Goal: Check status: Check status

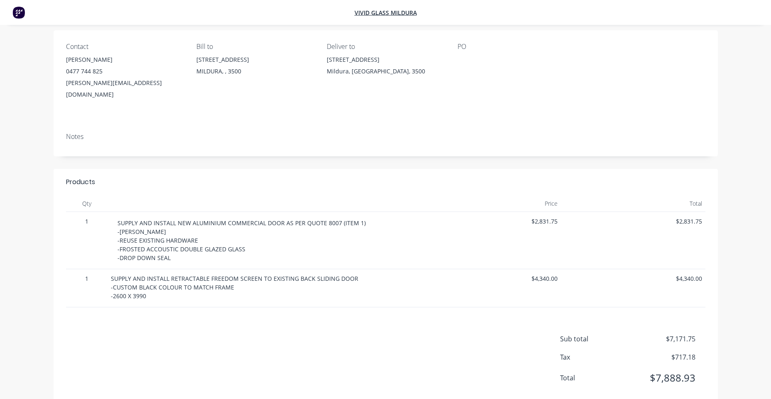
scroll to position [146, 0]
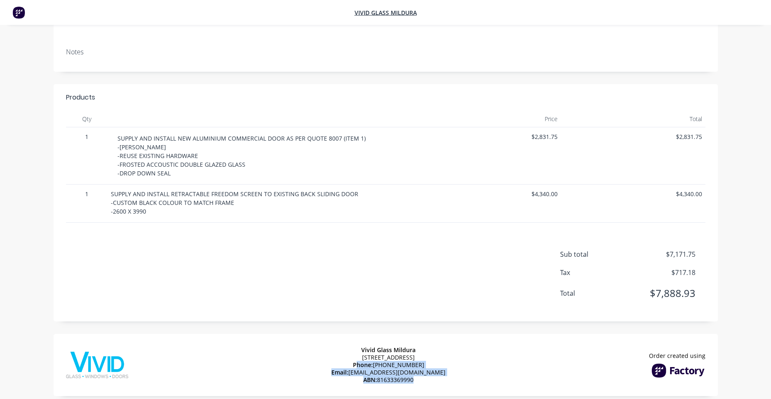
drag, startPoint x: 415, startPoint y: 371, endPoint x: 364, endPoint y: 354, distance: 53.4
click at [364, 354] on div "Vivid Glass Mildura [STREET_ADDRESS] Phone: [PHONE_NUMBER] Email: [EMAIL_ADDRES…" at bounding box center [388, 365] width 114 height 54
drag, startPoint x: 364, startPoint y: 354, endPoint x: 458, endPoint y: 351, distance: 94.2
click at [458, 351] on div "Vivid Glass Mildura 43-45 Tenth St, Mildura VIC 3500 Phone: (03) 5018 1800 Emai…" at bounding box center [386, 365] width 664 height 62
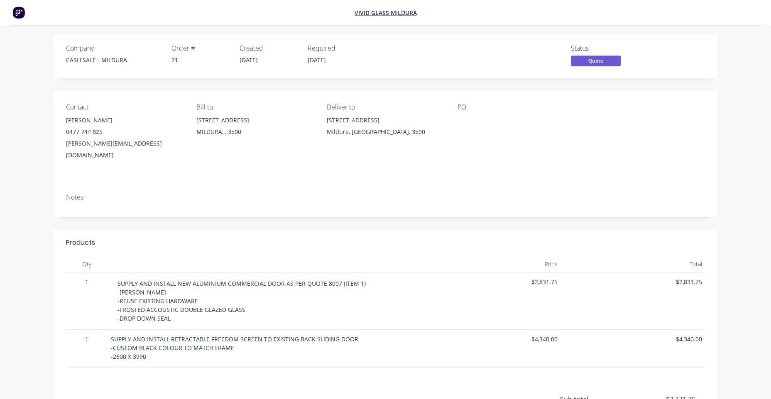
scroll to position [0, 0]
click at [17, 17] on img at bounding box center [18, 12] width 12 height 12
click at [19, 16] on img at bounding box center [18, 12] width 12 height 12
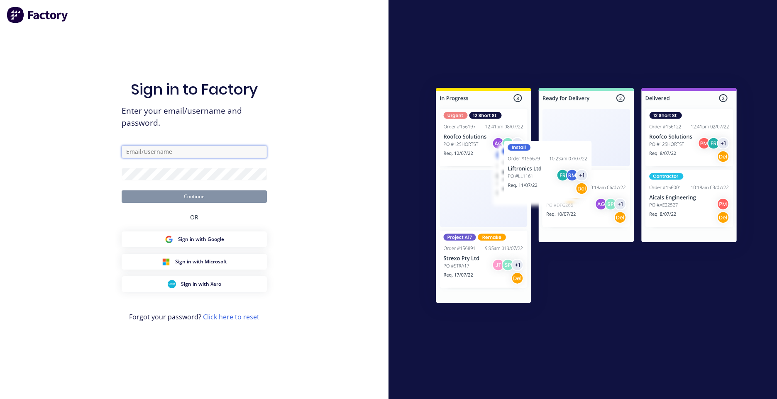
type input "[EMAIL_ADDRESS][DOMAIN_NAME]"
click at [178, 197] on button "Continue" at bounding box center [194, 196] width 145 height 12
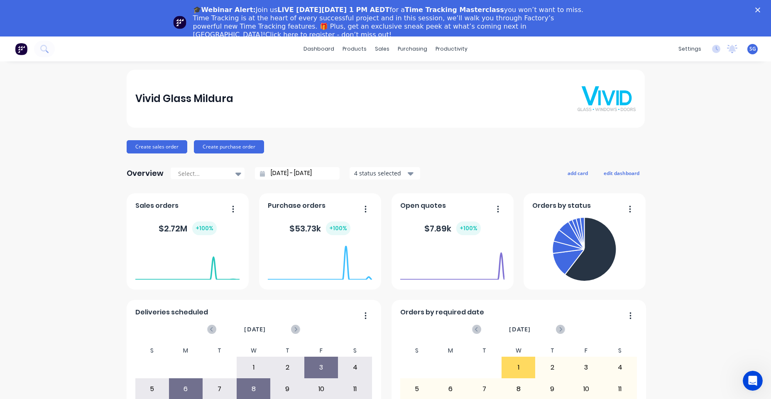
click at [764, 12] on div "🎓Webinar Alert: Join us LIVE [DATE][DATE] 1 PM AEDT for a Time Tracking Masterc…" at bounding box center [385, 22] width 771 height 38
click at [760, 10] on icon "Close" at bounding box center [757, 9] width 5 height 5
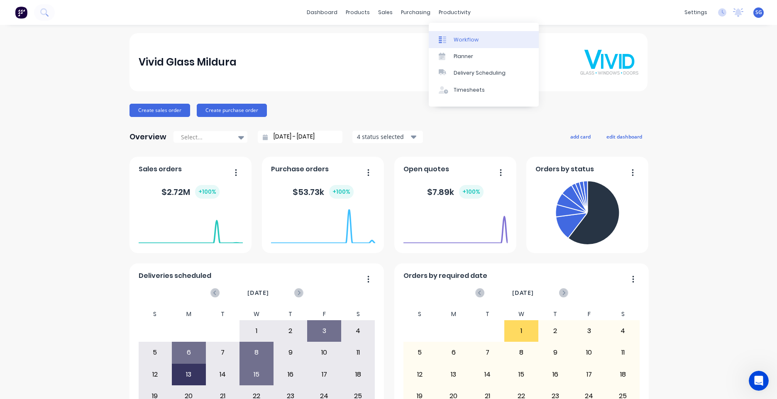
click at [456, 34] on link "Workflow" at bounding box center [484, 39] width 110 height 17
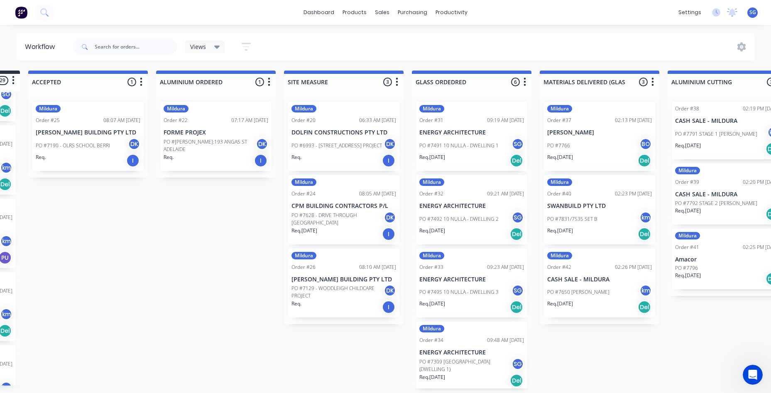
scroll to position [2, 0]
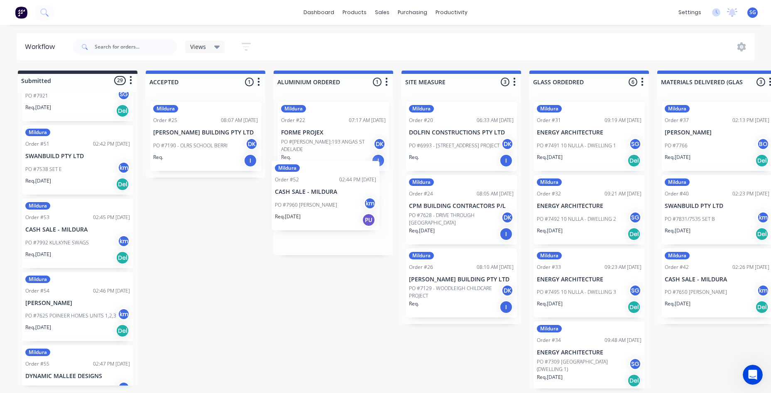
drag, startPoint x: 63, startPoint y: 221, endPoint x: 315, endPoint y: 192, distance: 253.6
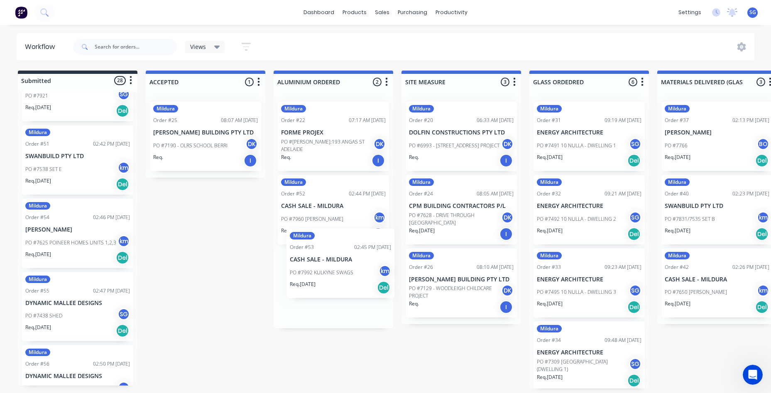
drag, startPoint x: 89, startPoint y: 224, endPoint x: 320, endPoint y: 265, distance: 235.2
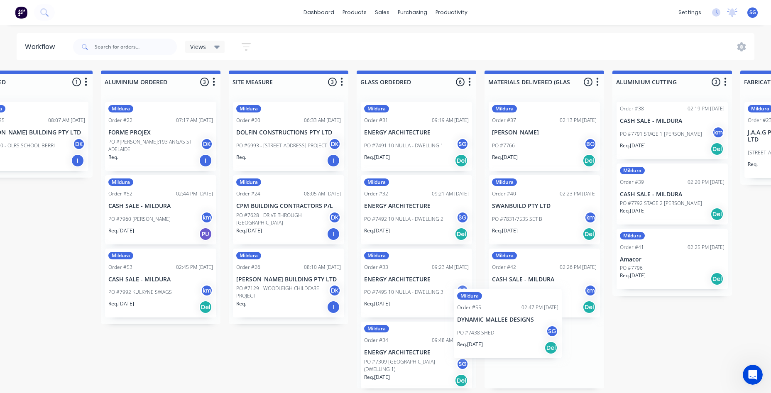
scroll to position [7, 0]
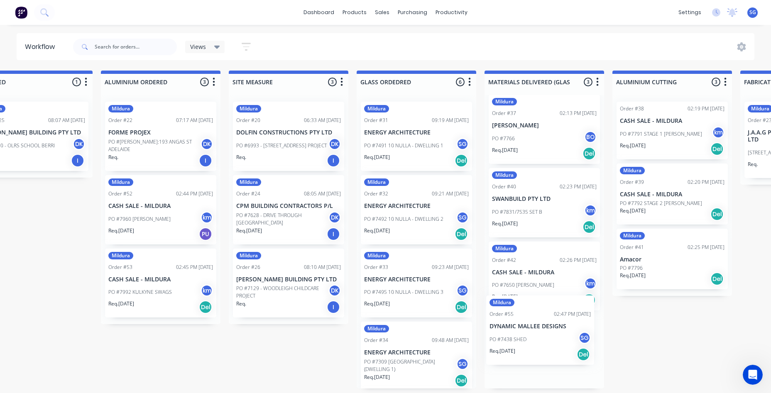
drag, startPoint x: 63, startPoint y: 262, endPoint x: 532, endPoint y: 335, distance: 474.6
click at [532, 335] on div "Submitted 27 Status colour #273444 hex #273444 Save Cancel Summaries Total orde…" at bounding box center [693, 230] width 1745 height 318
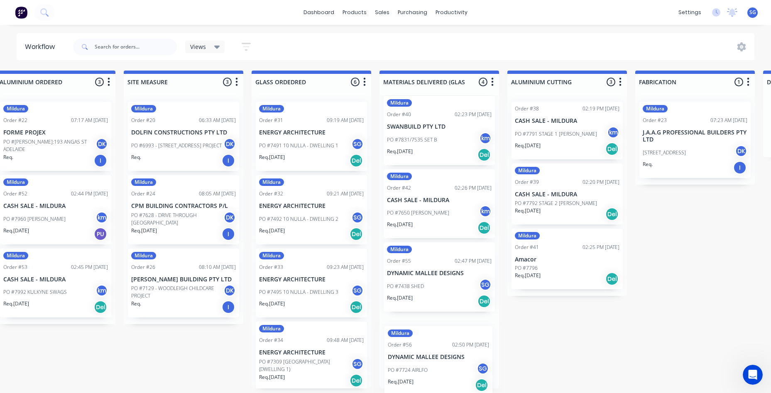
scroll to position [79, 0]
drag, startPoint x: 62, startPoint y: 273, endPoint x: 418, endPoint y: 363, distance: 367.3
click at [418, 363] on div "Submitted 26 Status colour #273444 hex #273444 Save Cancel Summaries Total orde…" at bounding box center [588, 230] width 1745 height 318
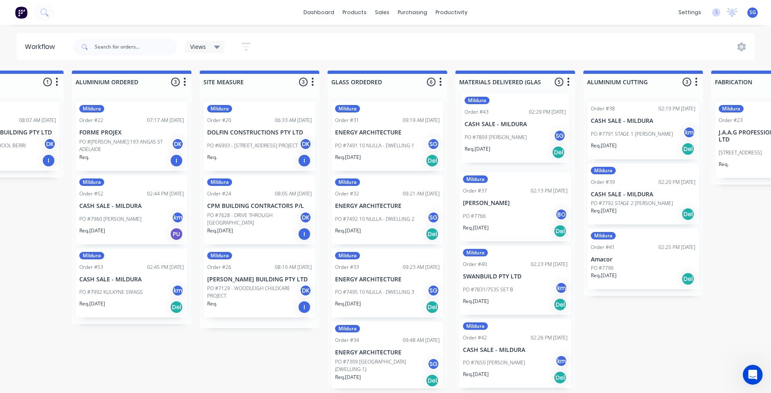
scroll to position [0, 0]
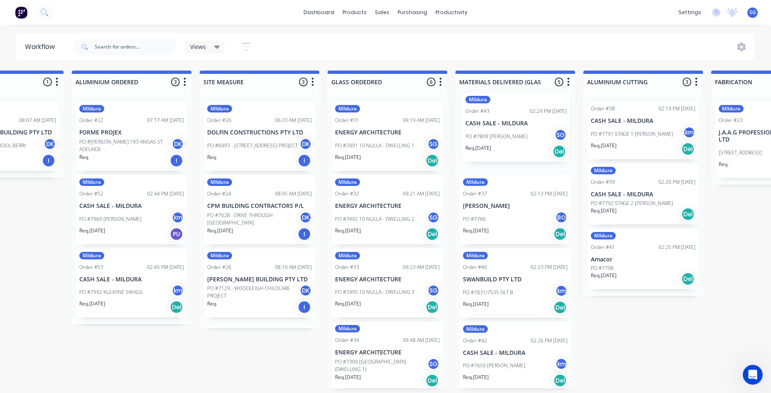
drag, startPoint x: 68, startPoint y: 204, endPoint x: 512, endPoint y: 134, distance: 449.5
click at [512, 134] on div "Submitted 25 Status colour #273444 hex #273444 Save Cancel Summaries Total orde…" at bounding box center [664, 230] width 1745 height 318
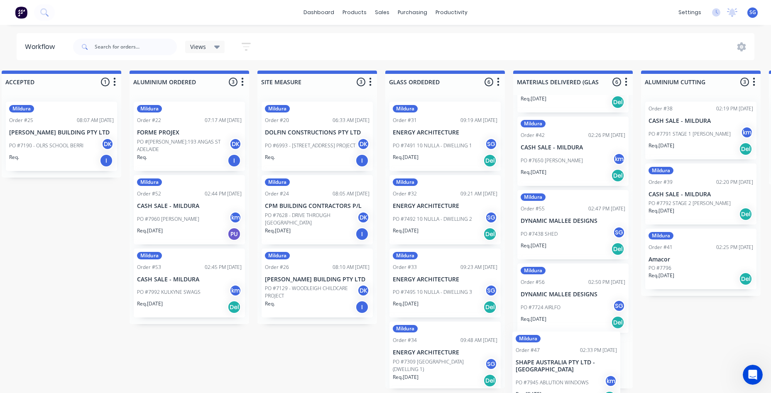
scroll to position [227, 0]
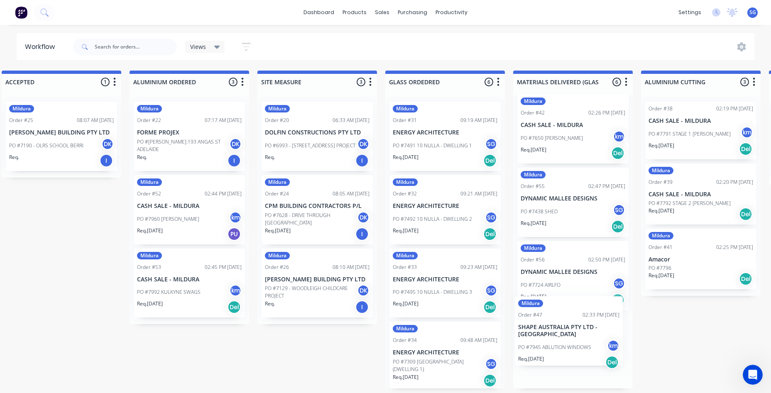
drag, startPoint x: 71, startPoint y: 254, endPoint x: 566, endPoint y: 338, distance: 503.0
click at [566, 338] on div "Submitted 24 Status colour #273444 hex #273444 Save Cancel Summaries Total orde…" at bounding box center [722, 230] width 1745 height 318
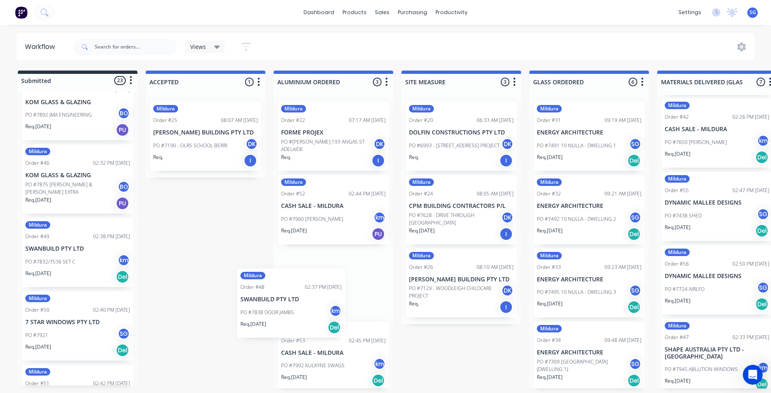
scroll to position [7, 0]
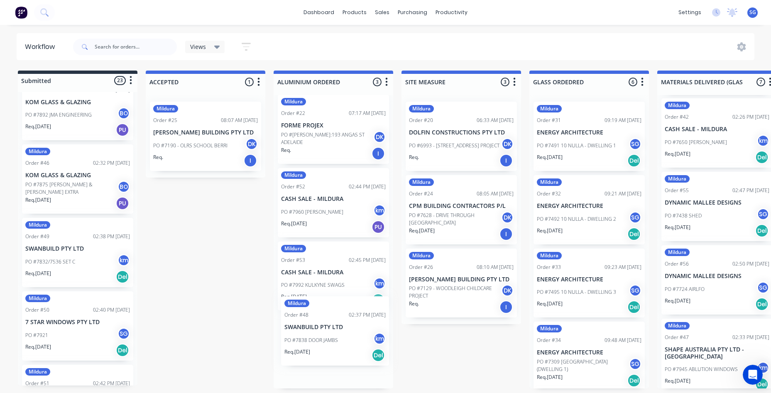
drag, startPoint x: 68, startPoint y: 250, endPoint x: 329, endPoint y: 331, distance: 273.9
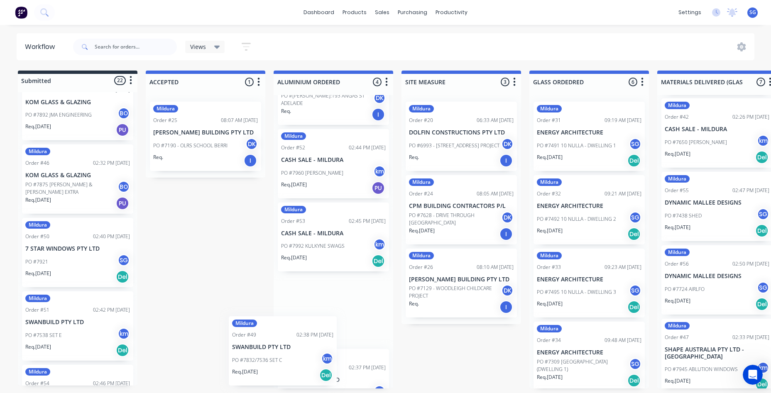
scroll to position [78, 0]
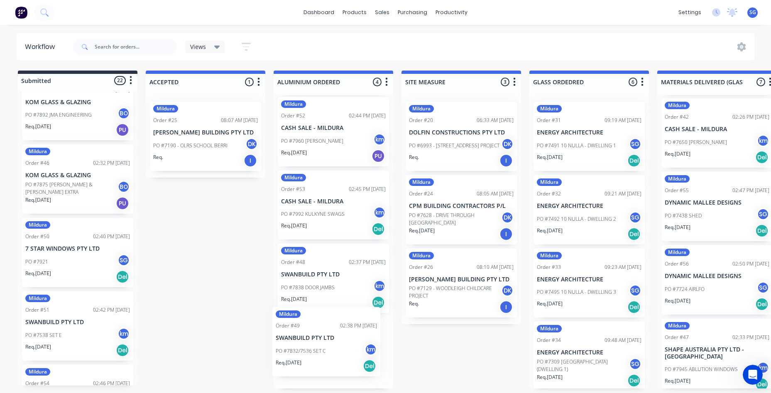
drag, startPoint x: 71, startPoint y: 248, endPoint x: 321, endPoint y: 336, distance: 265.4
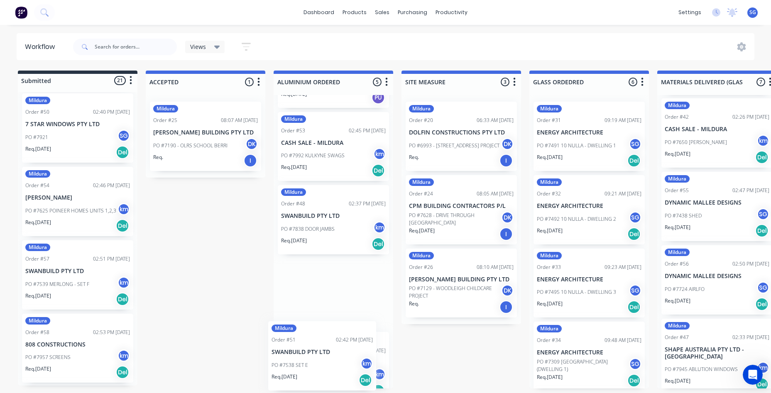
scroll to position [150, 0]
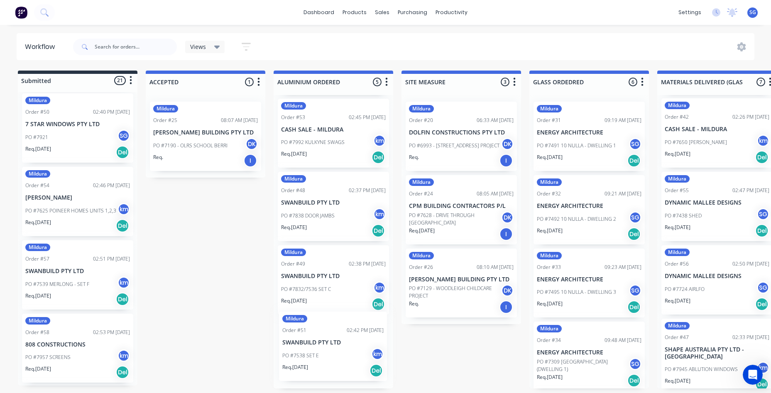
drag, startPoint x: 62, startPoint y: 204, endPoint x: 322, endPoint y: 352, distance: 298.9
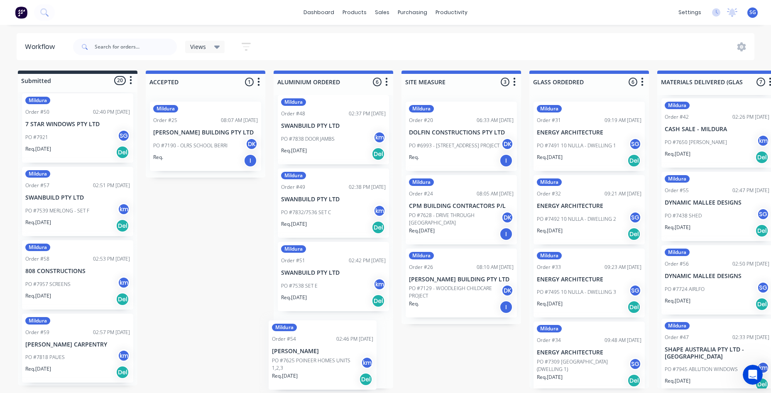
drag, startPoint x: 57, startPoint y: 197, endPoint x: 298, endPoint y: 341, distance: 280.1
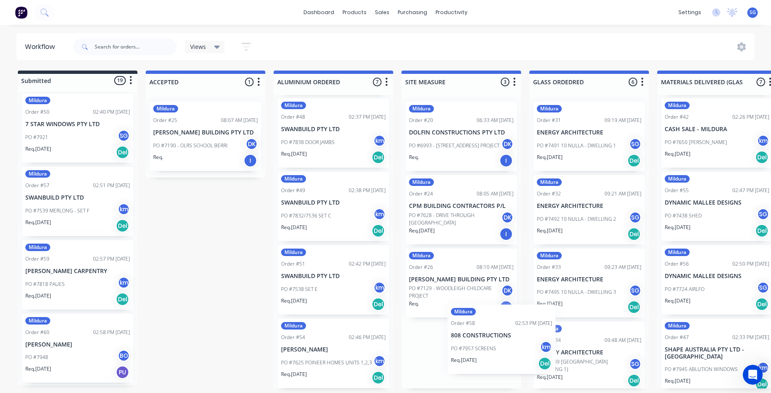
scroll to position [2, 0]
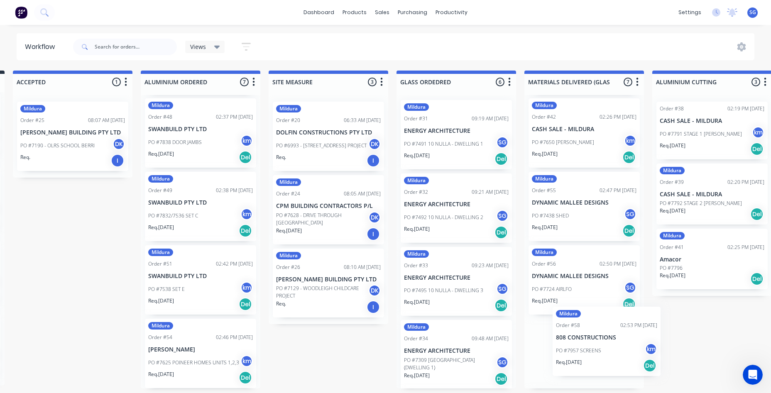
drag, startPoint x: 56, startPoint y: 271, endPoint x: 566, endPoint y: 338, distance: 514.4
click at [570, 339] on div "Submitted 19 Status colour #273444 hex #273444 Save Cancel Summaries Total orde…" at bounding box center [733, 230] width 1745 height 318
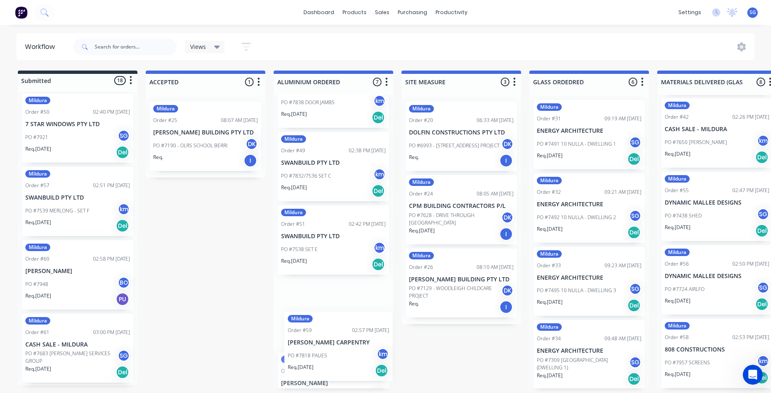
scroll to position [267, 0]
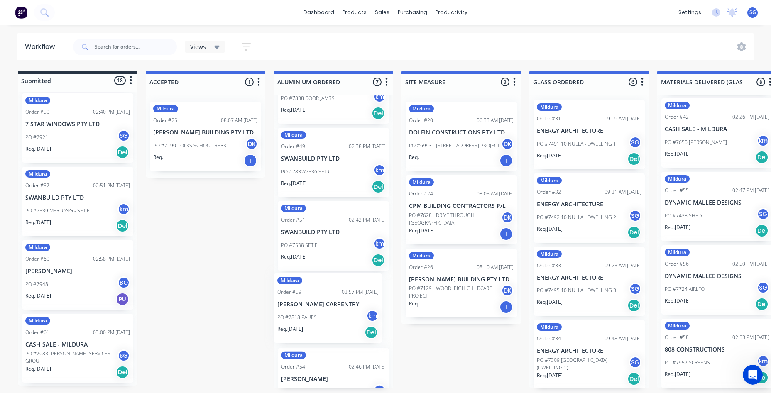
drag, startPoint x: 71, startPoint y: 275, endPoint x: 323, endPoint y: 293, distance: 253.4
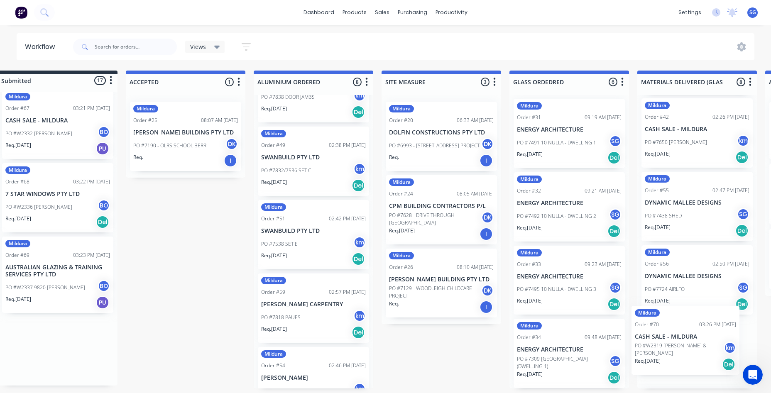
scroll to position [2, 34]
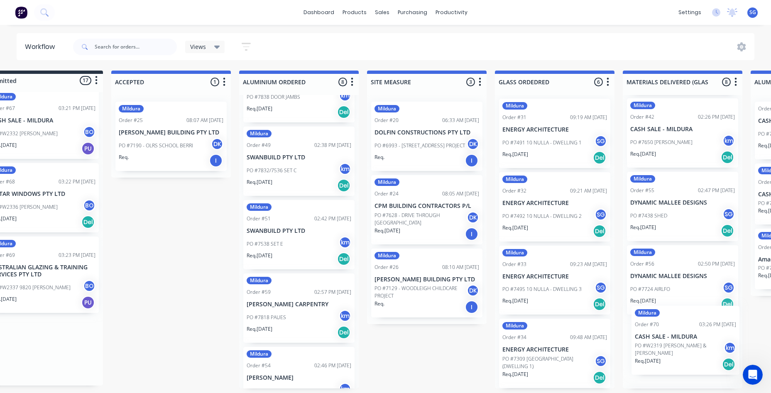
drag, startPoint x: 73, startPoint y: 356, endPoint x: 691, endPoint y: 340, distance: 618.9
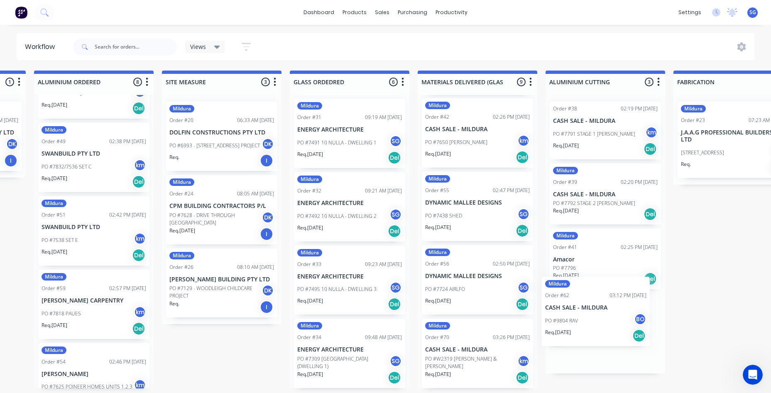
scroll to position [2, 242]
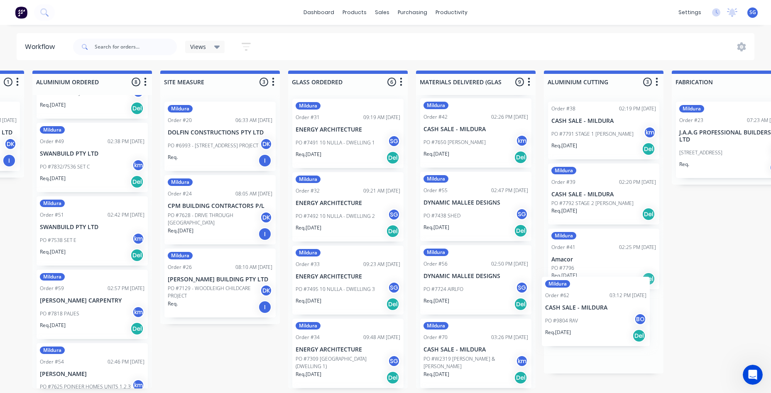
drag, startPoint x: 68, startPoint y: 322, endPoint x: 591, endPoint y: 307, distance: 522.7
click at [591, 307] on div "Submitted 16 Status colour #273444 hex #273444 Save Cancel Summaries Total orde…" at bounding box center [625, 230] width 1745 height 318
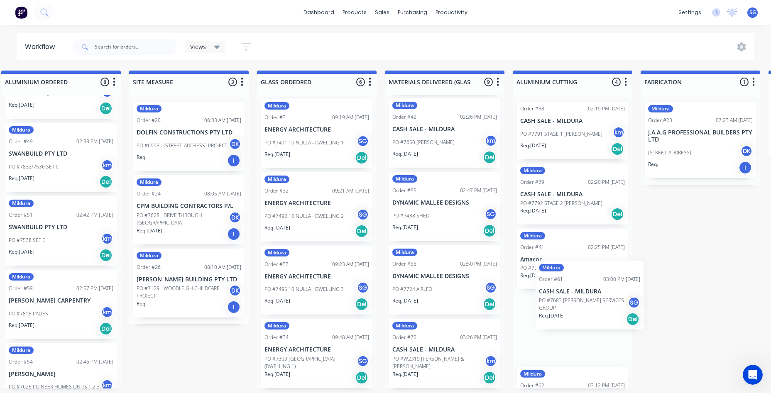
scroll to position [2, 275]
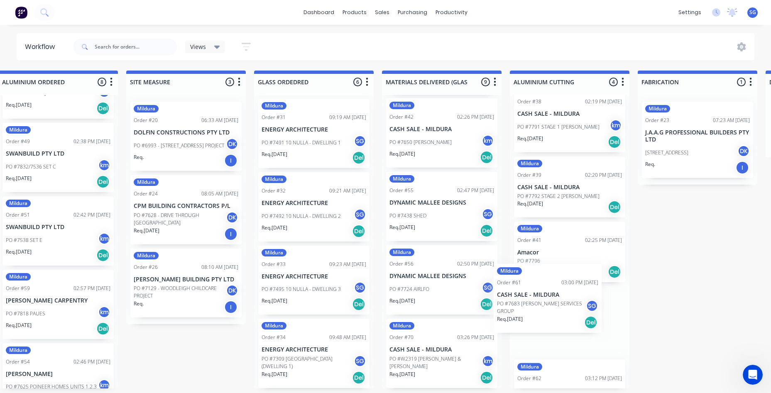
drag, startPoint x: 64, startPoint y: 253, endPoint x: 552, endPoint y: 317, distance: 491.8
click at [552, 317] on div "Submitted 15 Status colour #273444 hex #273444 Save Cancel Summaries Total orde…" at bounding box center [591, 230] width 1745 height 318
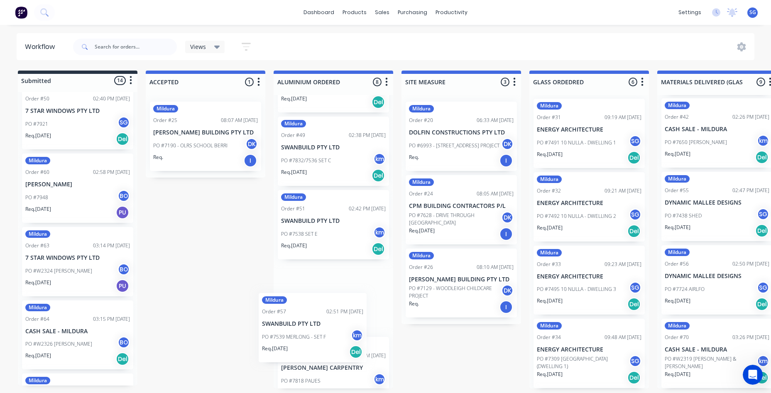
scroll to position [282, 0]
drag, startPoint x: 82, startPoint y: 196, endPoint x: 323, endPoint y: 335, distance: 278.1
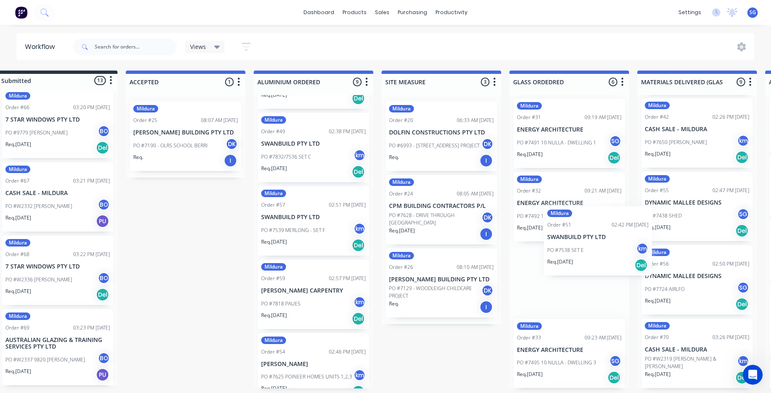
scroll to position [2, 21]
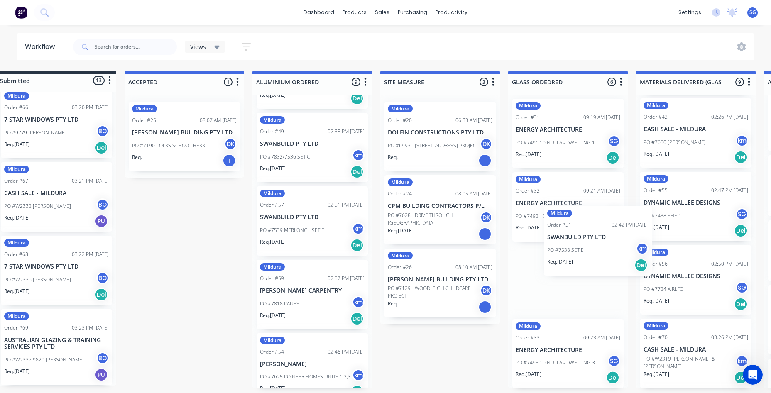
drag, startPoint x: 315, startPoint y: 228, endPoint x: 556, endPoint y: 260, distance: 244.0
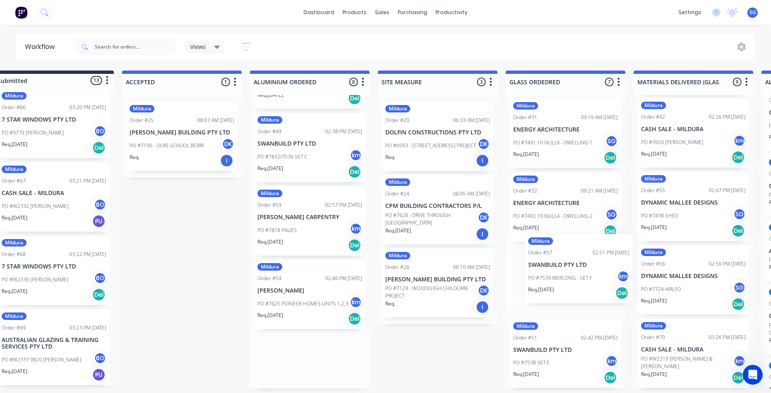
drag, startPoint x: 297, startPoint y: 228, endPoint x: 569, endPoint y: 276, distance: 276.1
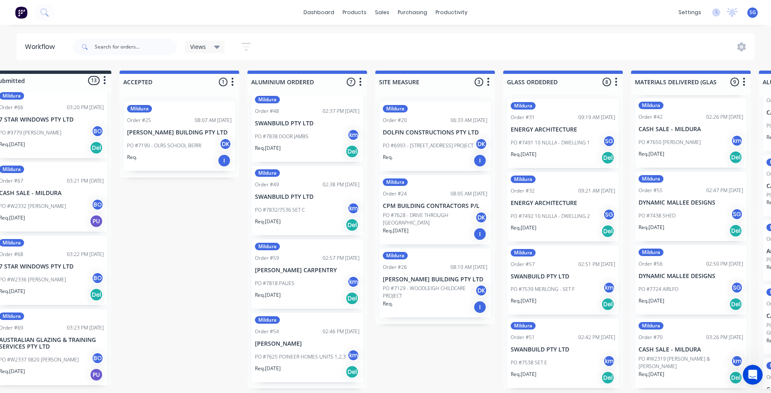
scroll to position [223, 0]
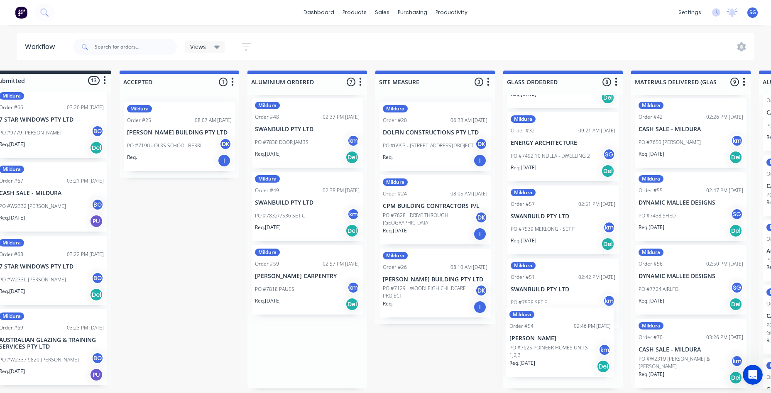
drag, startPoint x: 290, startPoint y: 361, endPoint x: 556, endPoint y: 351, distance: 266.2
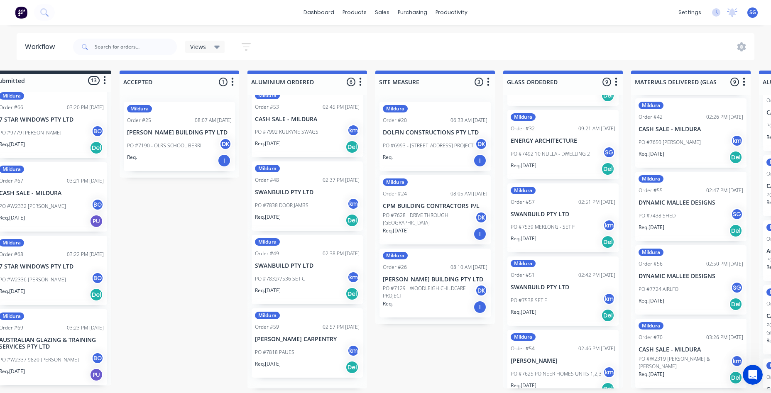
scroll to position [150, 0]
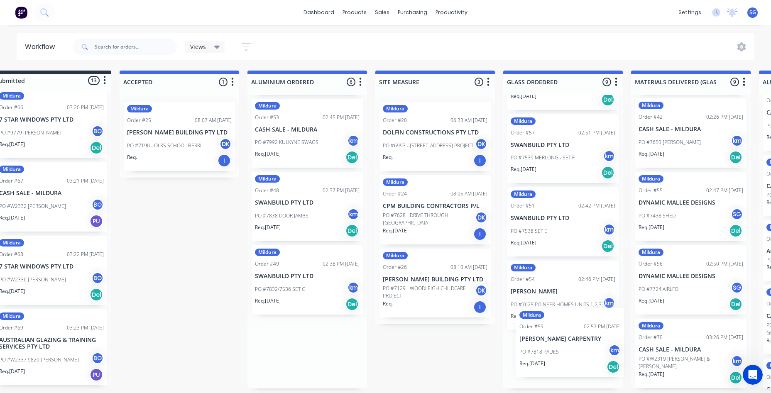
drag, startPoint x: 281, startPoint y: 348, endPoint x: 537, endPoint y: 330, distance: 255.9
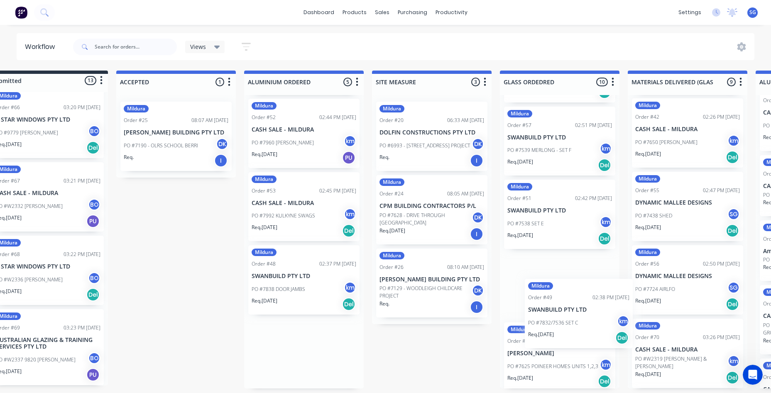
scroll to position [2, 32]
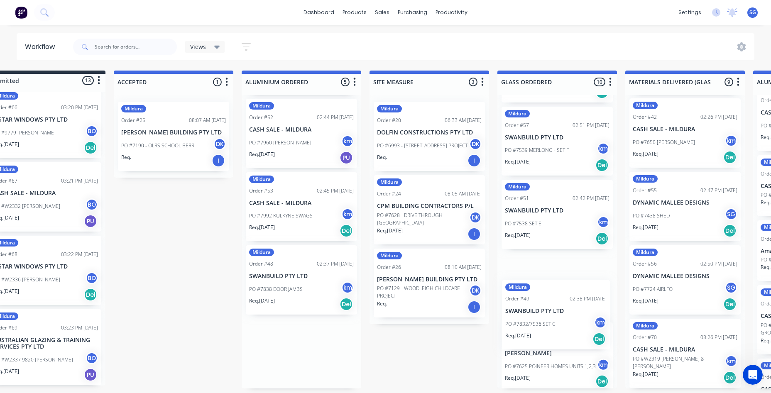
drag, startPoint x: 315, startPoint y: 353, endPoint x: 539, endPoint y: 315, distance: 227.2
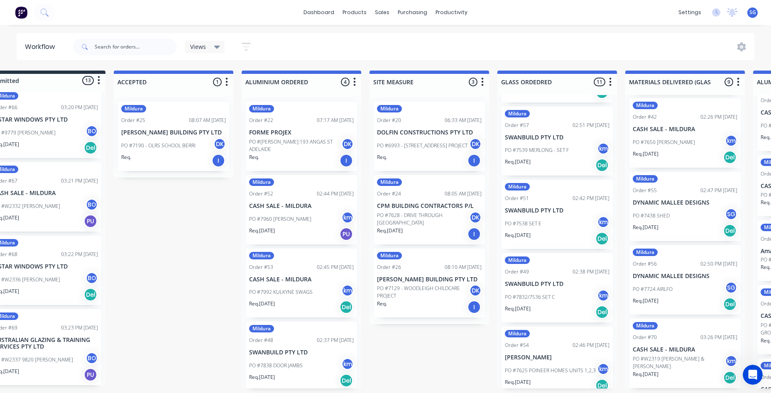
scroll to position [0, 32]
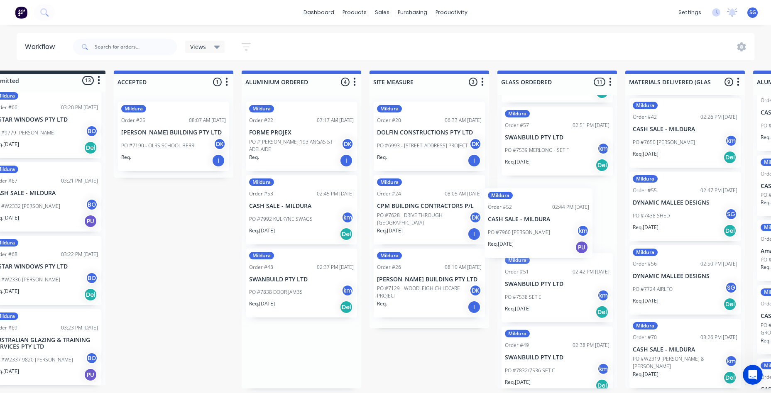
drag, startPoint x: 297, startPoint y: 220, endPoint x: 542, endPoint y: 236, distance: 245.8
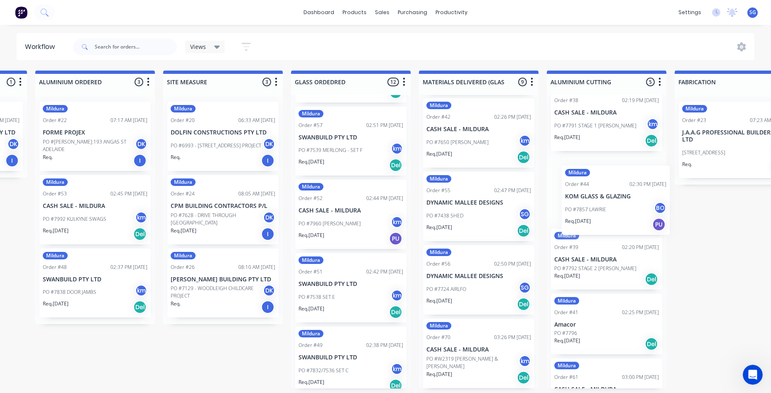
scroll to position [0, 244]
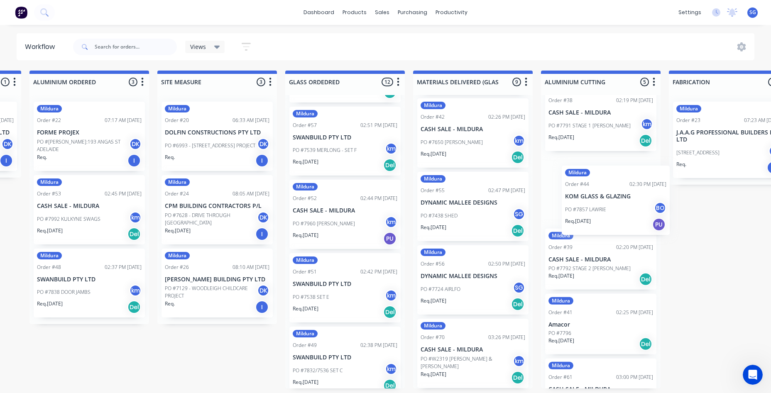
drag, startPoint x: 78, startPoint y: 199, endPoint x: 619, endPoint y: 201, distance: 540.7
click at [619, 201] on div "Submitted 13 Status colour #273444 hex #273444 Save Cancel Summaries Total orde…" at bounding box center [622, 230] width 1745 height 318
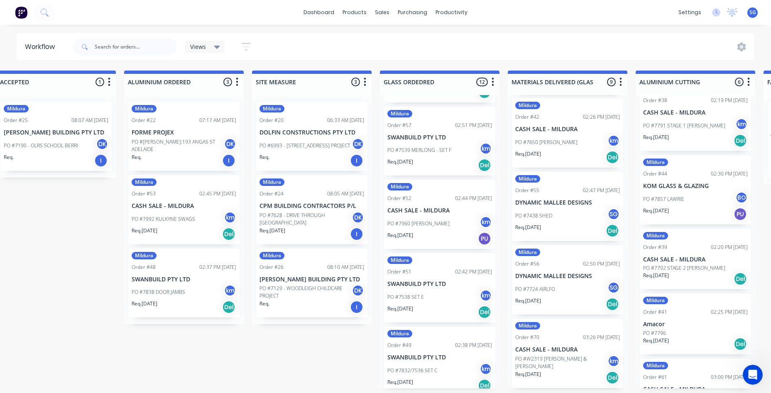
scroll to position [0, 0]
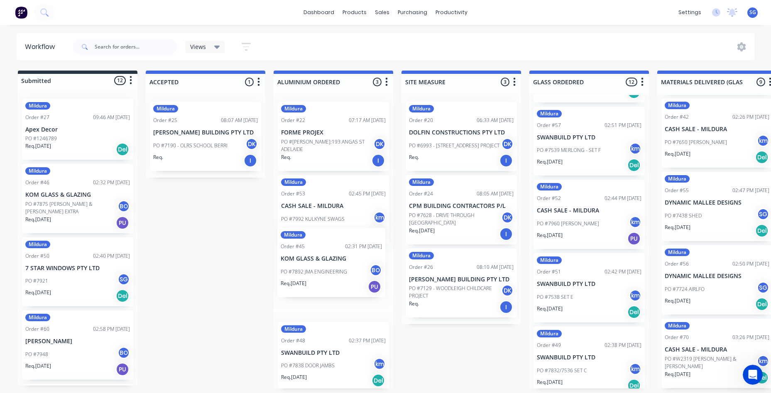
drag, startPoint x: 68, startPoint y: 204, endPoint x: 327, endPoint y: 268, distance: 266.4
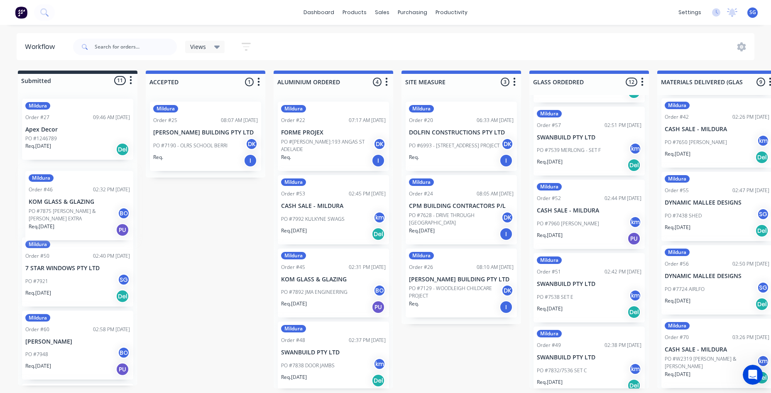
click at [83, 226] on div "Mildura Order #27 09:46 AM [DATE] Apex Decor PO #1246789 Req. [DATE] Del Mildur…" at bounding box center [78, 238] width 120 height 293
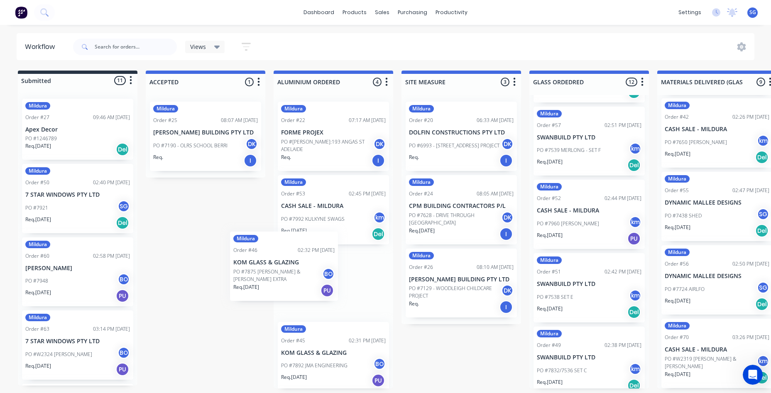
drag, startPoint x: 70, startPoint y: 200, endPoint x: 281, endPoint y: 269, distance: 222.4
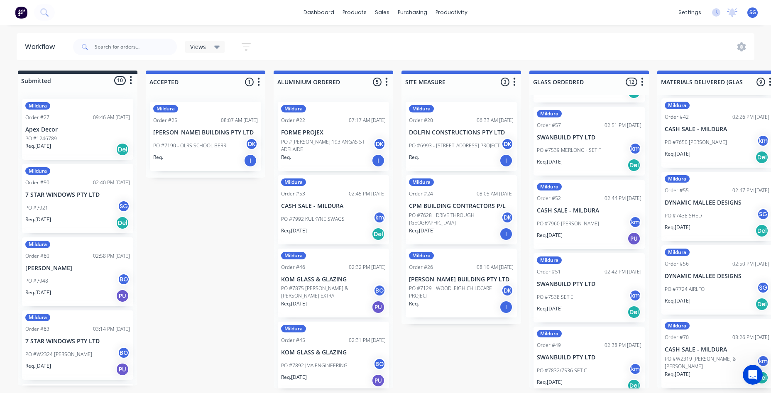
click at [48, 214] on div "PO #7921 SG" at bounding box center [77, 208] width 105 height 16
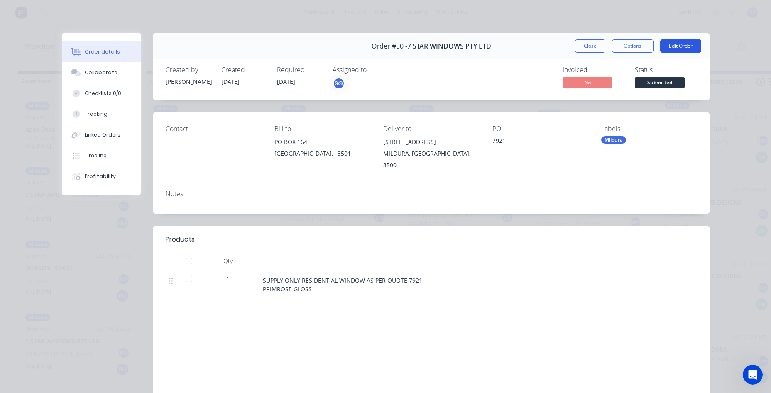
click at [671, 46] on button "Edit Order" at bounding box center [680, 45] width 41 height 13
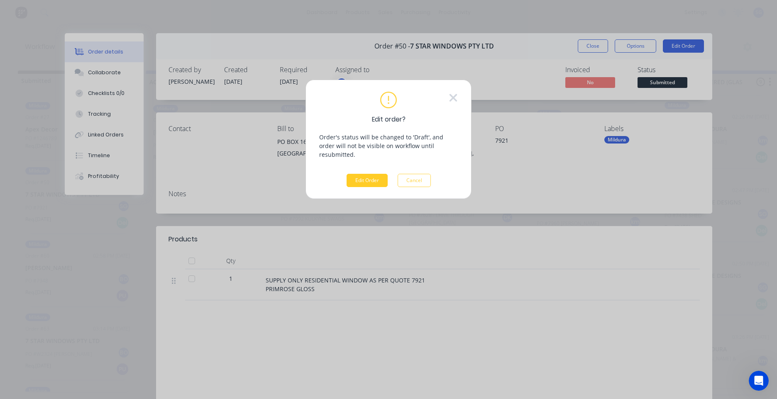
click at [379, 174] on button "Edit Order" at bounding box center [367, 180] width 41 height 13
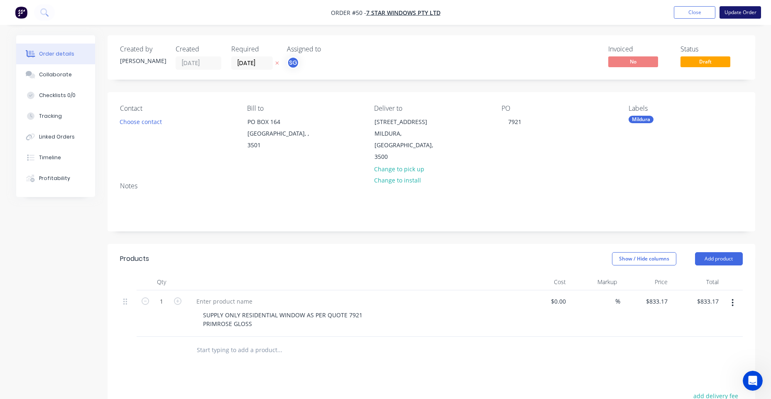
click at [745, 13] on button "Update Order" at bounding box center [739, 12] width 41 height 12
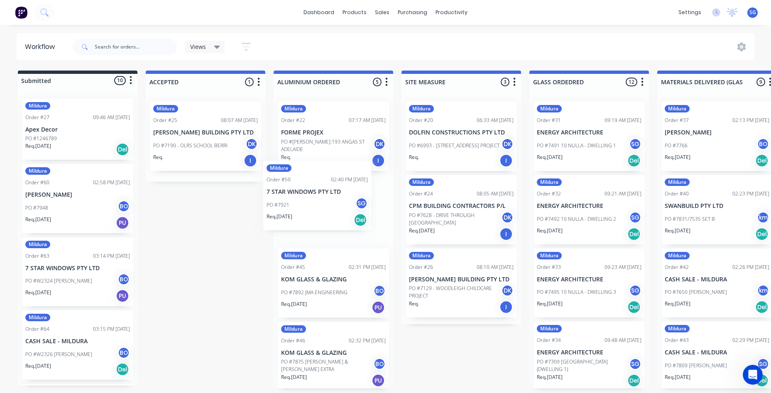
drag, startPoint x: 78, startPoint y: 207, endPoint x: 323, endPoint y: 204, distance: 244.9
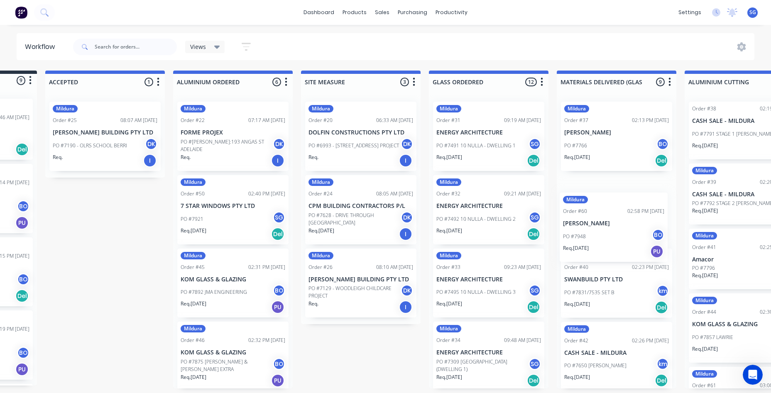
scroll to position [0, 110]
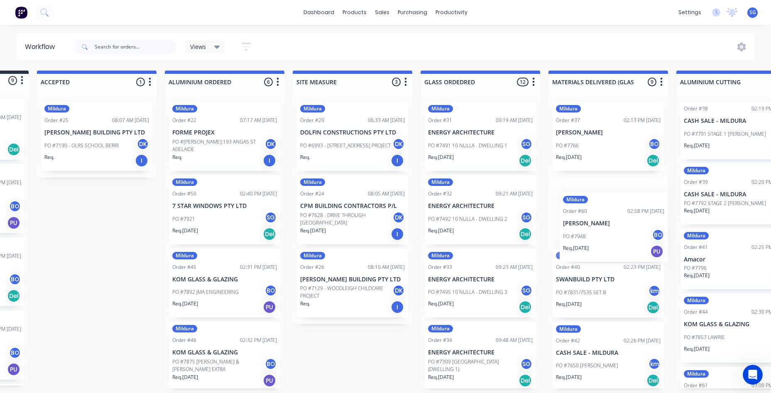
drag, startPoint x: 76, startPoint y: 192, endPoint x: 591, endPoint y: 214, distance: 516.3
click at [604, 218] on div "Submitted 9 Status colour #273444 hex #273444 Save Cancel Summaries Total order…" at bounding box center [757, 230] width 1745 height 318
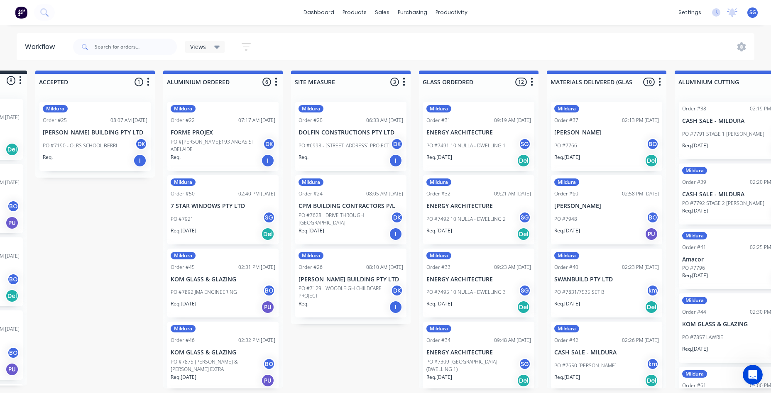
scroll to position [0, 0]
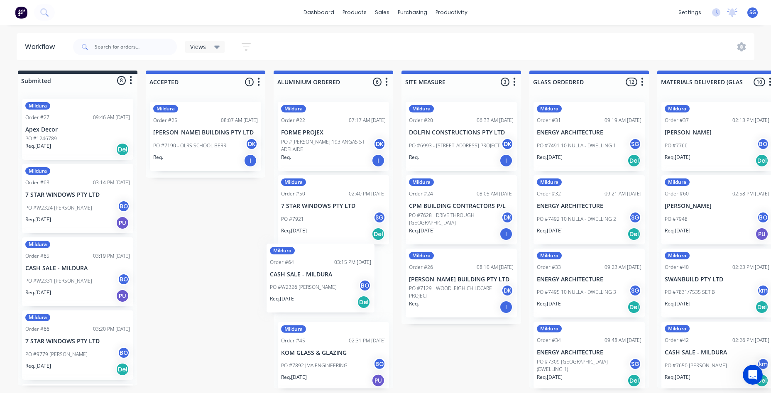
drag, startPoint x: 74, startPoint y: 282, endPoint x: 320, endPoint y: 288, distance: 246.6
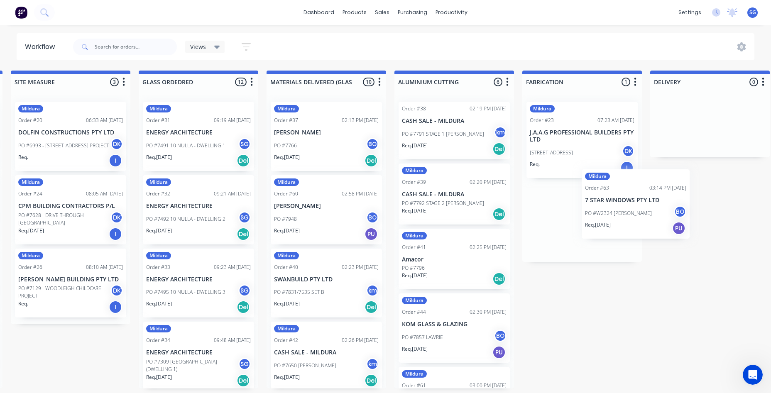
scroll to position [0, 393]
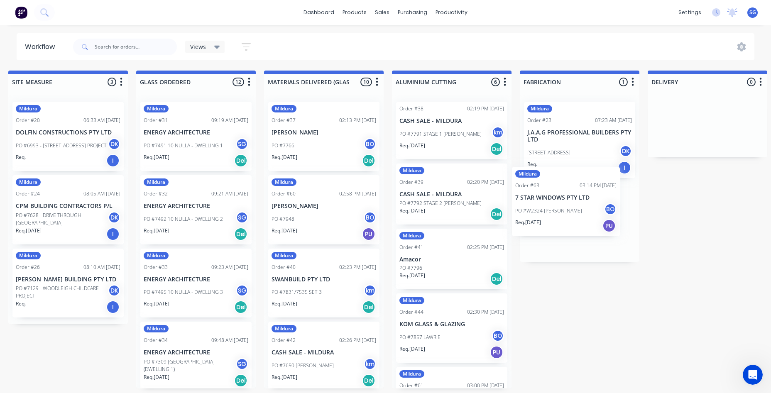
drag, startPoint x: 57, startPoint y: 203, endPoint x: 550, endPoint y: 206, distance: 492.6
click at [550, 206] on div "Submitted 7 Status colour #273444 hex #273444 Save Cancel Summaries Total order…" at bounding box center [473, 230] width 1745 height 318
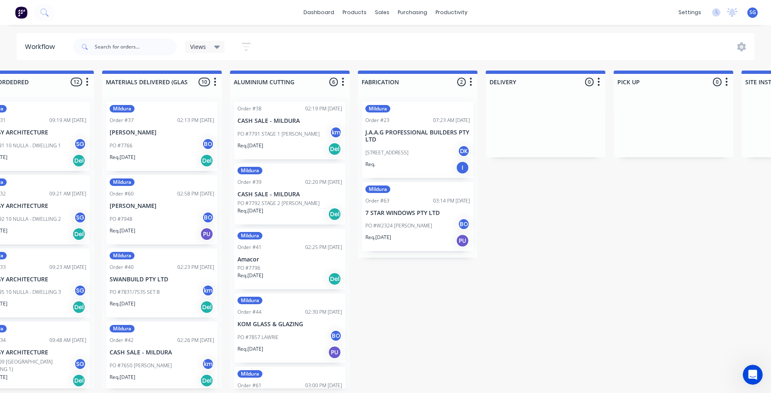
scroll to position [0, 586]
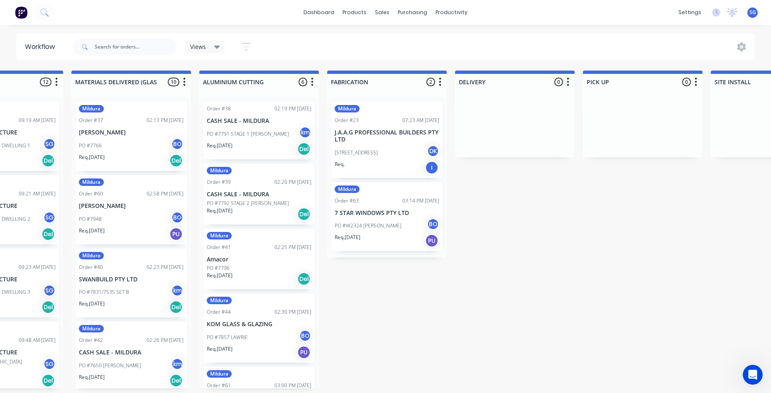
click at [375, 239] on div "Req. [DATE] PU" at bounding box center [386, 241] width 105 height 14
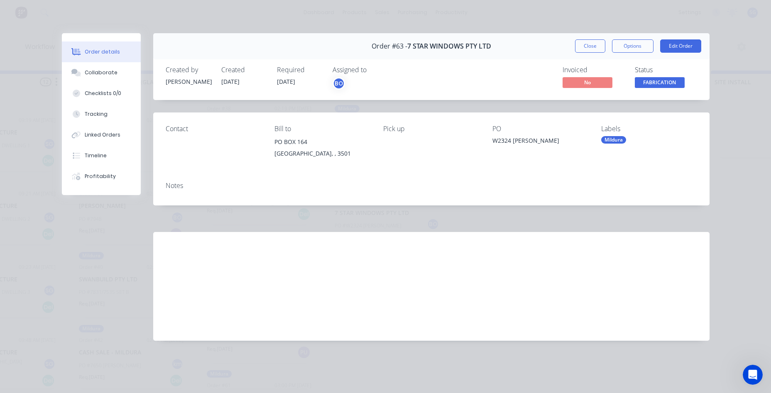
click at [729, 92] on div "Order details Collaborate Checklists 0/0 Tracking Linked Orders Timeline Profit…" at bounding box center [385, 196] width 771 height 393
click at [584, 46] on button "Close" at bounding box center [590, 45] width 30 height 13
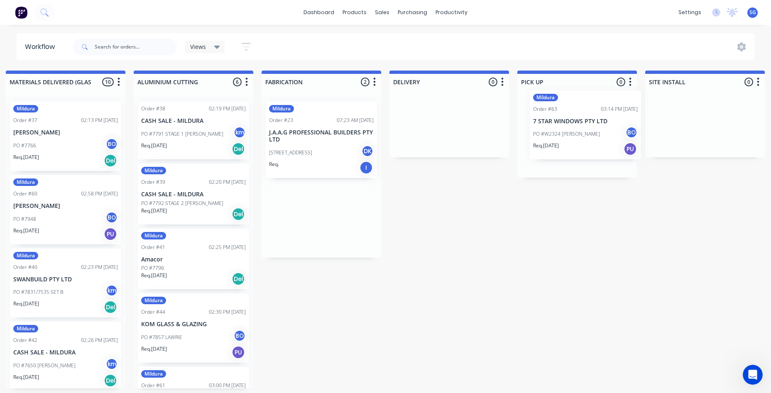
scroll to position [0, 653]
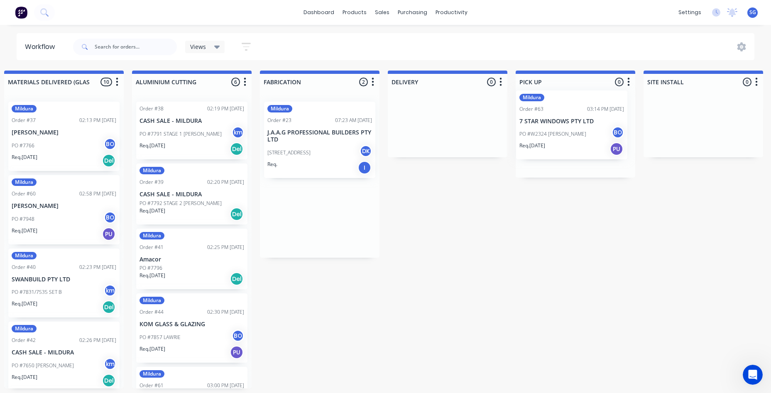
drag, startPoint x: 384, startPoint y: 223, endPoint x: 571, endPoint y: 132, distance: 208.1
click at [571, 132] on div "Submitted 6 Status colour #273444 hex #273444 Save Cancel Summaries Total order…" at bounding box center [213, 230] width 1745 height 318
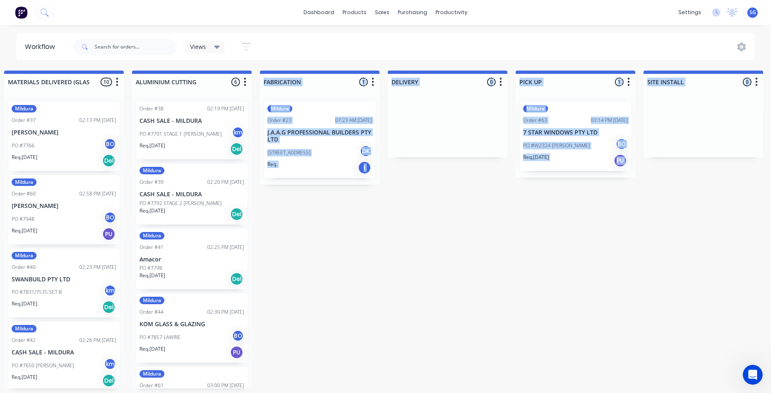
drag, startPoint x: 437, startPoint y: 393, endPoint x: 432, endPoint y: 395, distance: 6.1
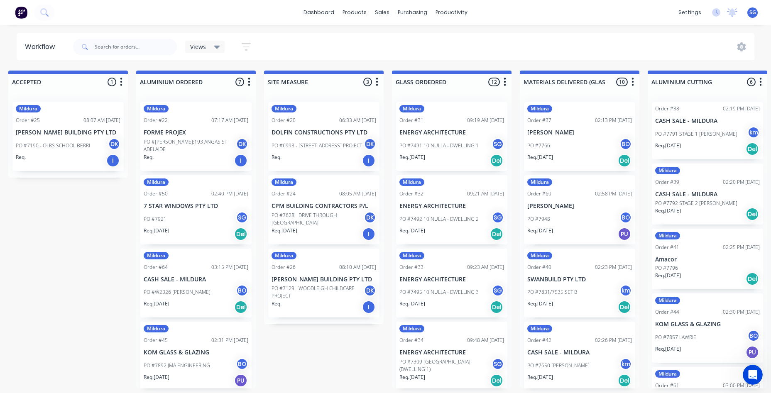
scroll to position [2, 92]
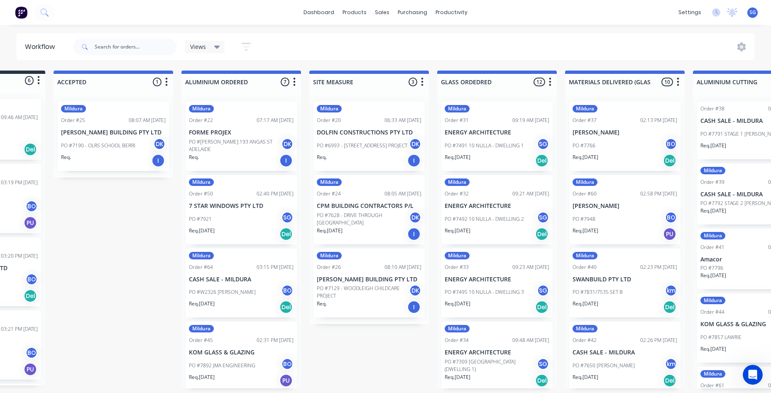
click at [126, 307] on div "Submitted 6 Status colour #273444 hex #273444 Save Cancel Summaries Total order…" at bounding box center [774, 230] width 1745 height 318
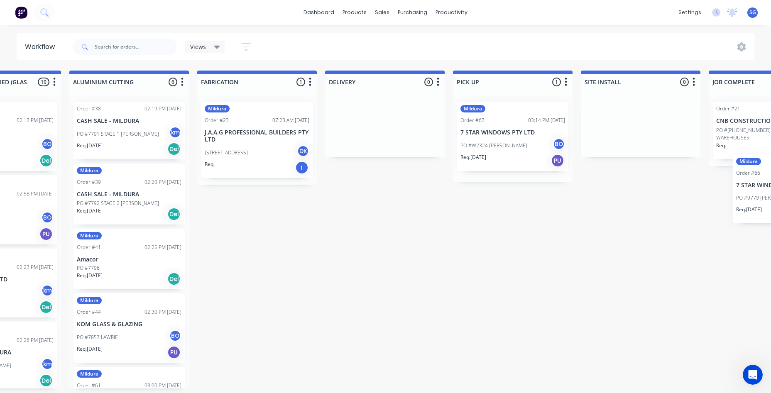
scroll to position [2, 737]
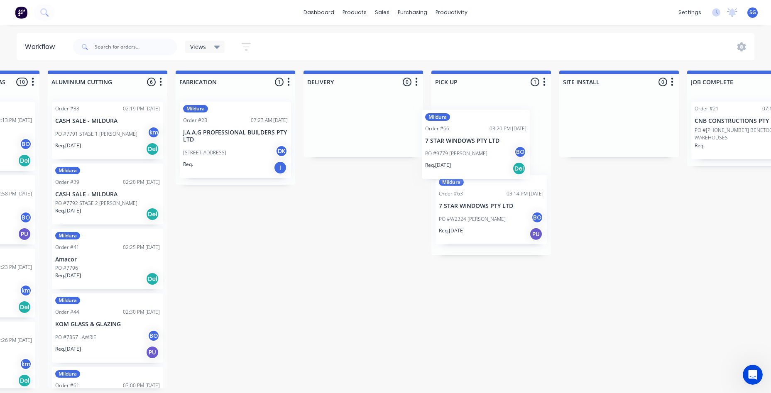
drag, startPoint x: 62, startPoint y: 272, endPoint x: 481, endPoint y: 131, distance: 442.6
click at [481, 131] on div "Submitted 6 Status colour #273444 hex #273444 Save Cancel Summaries Total order…" at bounding box center [129, 230] width 1745 height 318
click at [498, 158] on div "Req. [DATE] Del" at bounding box center [491, 161] width 105 height 14
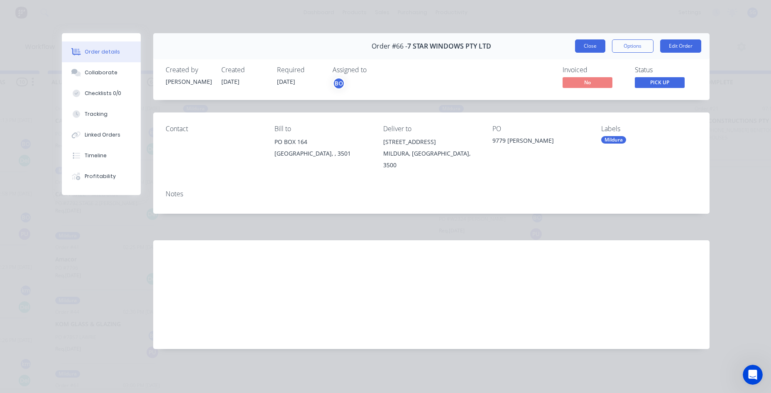
click at [598, 46] on button "Close" at bounding box center [590, 45] width 30 height 13
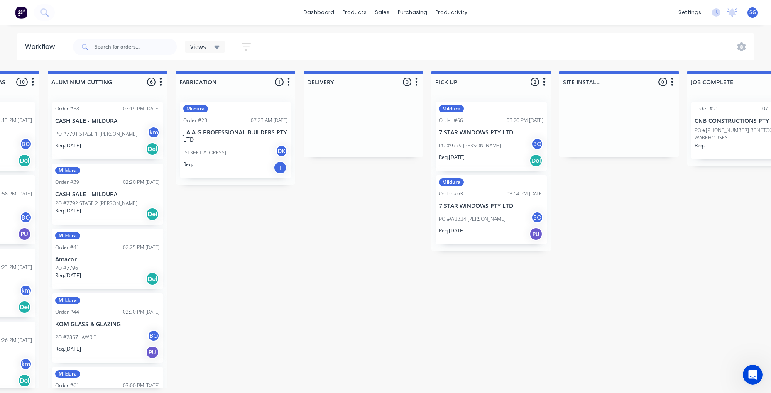
click at [487, 146] on div "PO #9779 [PERSON_NAME]" at bounding box center [491, 146] width 105 height 16
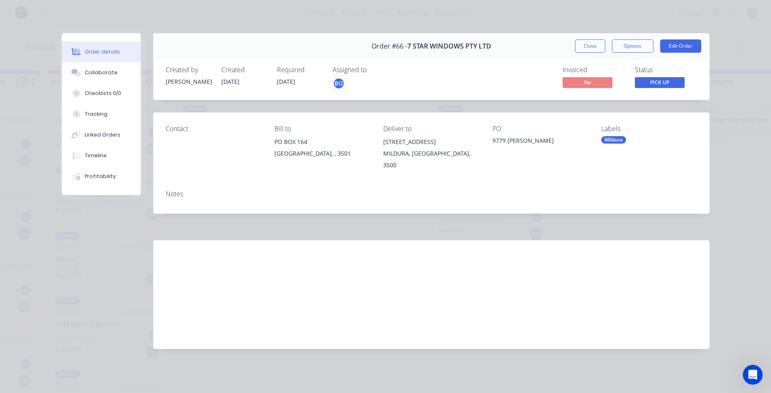
click at [738, 70] on div "Order details Collaborate Checklists 0/0 Tracking Linked Orders Timeline Profit…" at bounding box center [385, 196] width 771 height 393
click at [585, 51] on button "Close" at bounding box center [590, 45] width 30 height 13
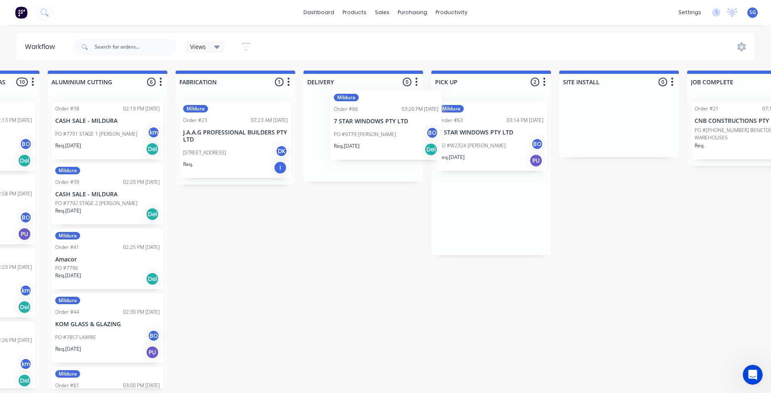
drag, startPoint x: 505, startPoint y: 148, endPoint x: 386, endPoint y: 137, distance: 119.2
click at [386, 137] on div "Submitted 5 Status colour #273444 hex #273444 Save Cancel Summaries Total order…" at bounding box center [129, 230] width 1745 height 318
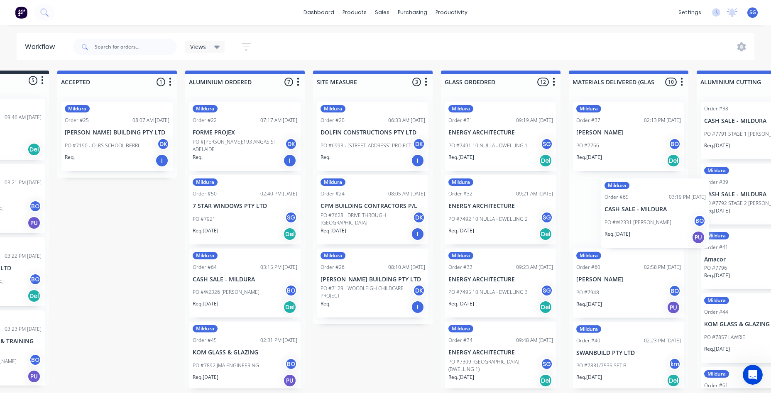
scroll to position [2, 103]
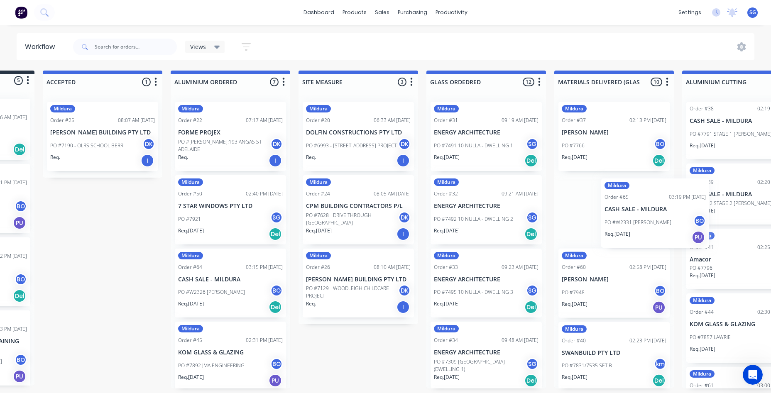
drag, startPoint x: 69, startPoint y: 196, endPoint x: 641, endPoint y: 207, distance: 572.4
click at [647, 209] on div "Submitted 5 Status colour #273444 hex #273444 Save Cancel Summaries Total order…" at bounding box center [763, 230] width 1745 height 318
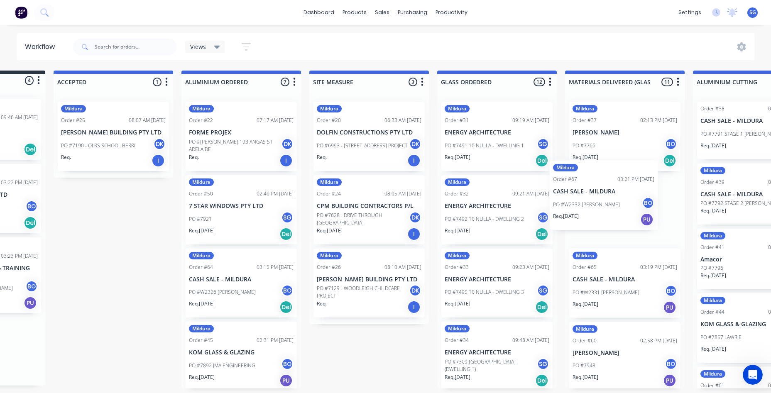
scroll to position [2, 95]
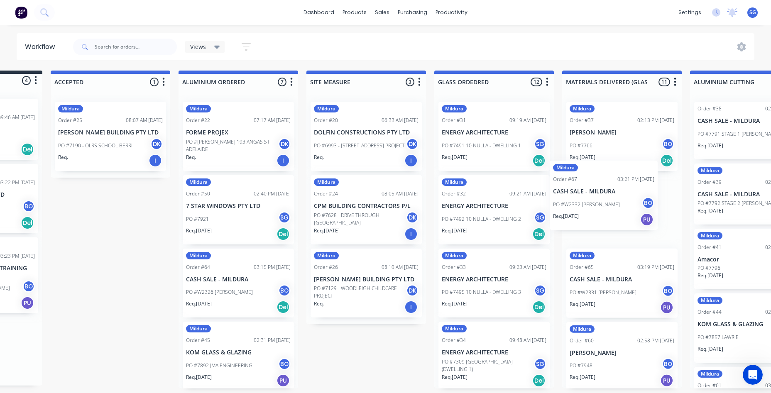
drag, startPoint x: 69, startPoint y: 204, endPoint x: 598, endPoint y: 203, distance: 528.3
click at [598, 203] on div "Submitted 4 Status colour #273444 hex #273444 Save Cancel Summaries Total order…" at bounding box center [771, 230] width 1745 height 318
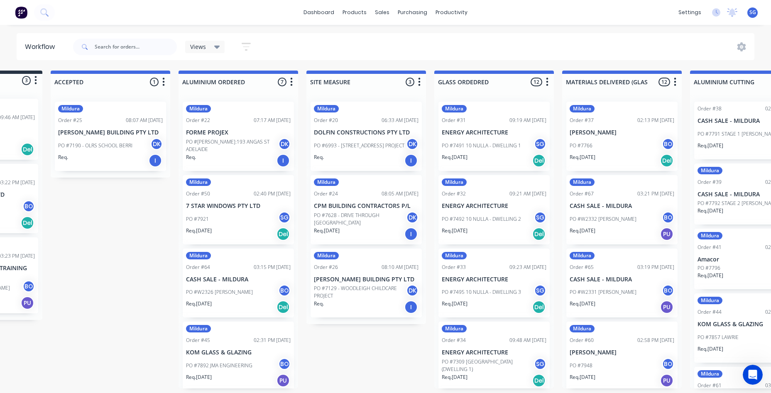
scroll to position [2, 0]
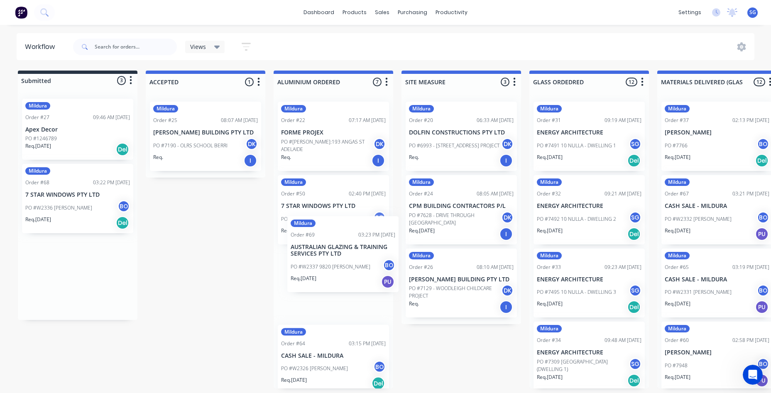
drag, startPoint x: 81, startPoint y: 275, endPoint x: 327, endPoint y: 267, distance: 245.8
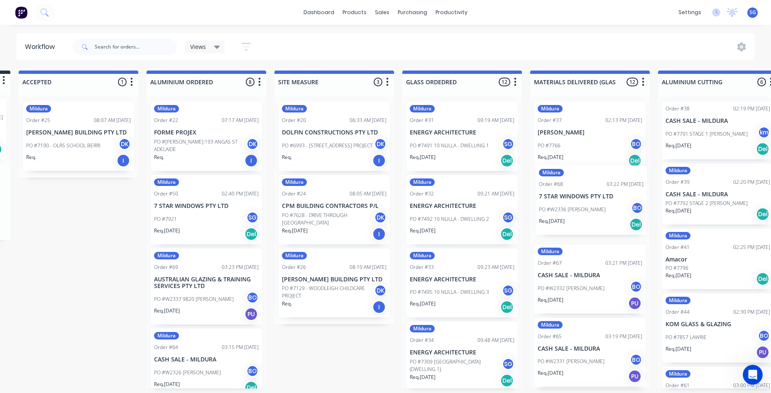
drag, startPoint x: 67, startPoint y: 203, endPoint x: 574, endPoint y: 206, distance: 507.5
click at [574, 206] on div "Submitted 2 Status colour #273444 hex #273444 Save Cancel Summaries Total order…" at bounding box center [739, 230] width 1745 height 318
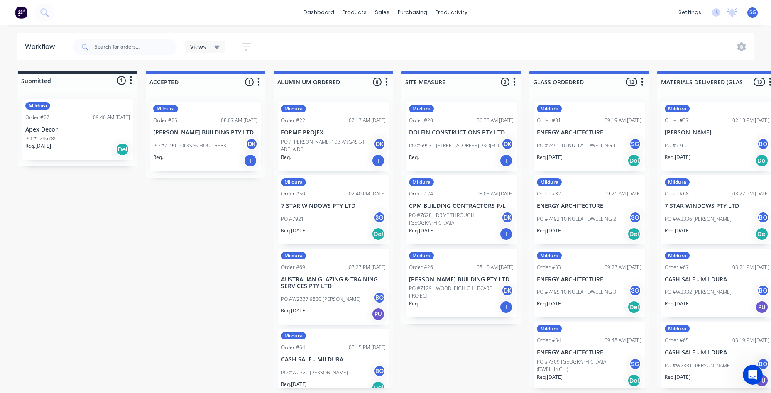
scroll to position [0, 0]
click at [732, 85] on div at bounding box center [717, 82] width 120 height 16
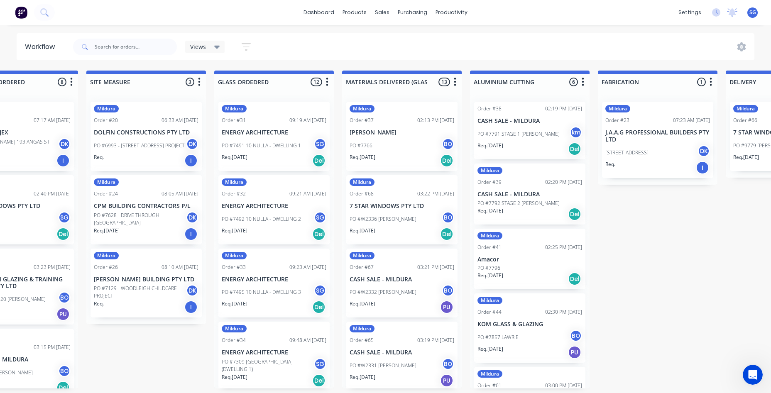
scroll to position [0, 325]
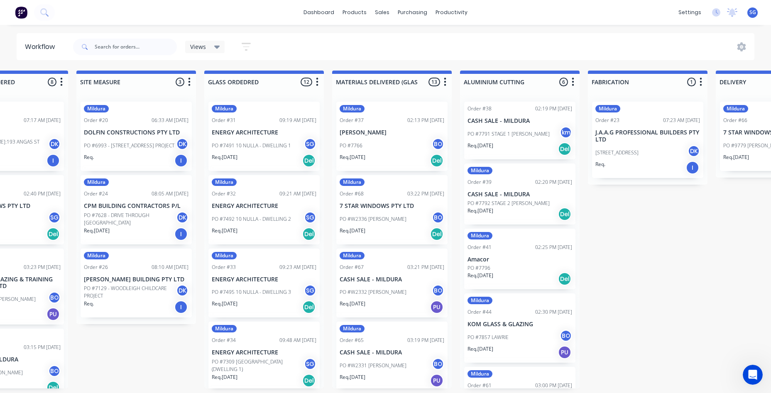
click at [402, 87] on div "Submitted 1 Status colour #273444 hex #273444 Save Cancel Summaries Total order…" at bounding box center [541, 230] width 1745 height 318
click at [401, 86] on div at bounding box center [392, 82] width 120 height 16
click at [428, 46] on div "Views Save new view None (Default) edit Show/Hide statuses Show line item cards…" at bounding box center [412, 46] width 683 height 25
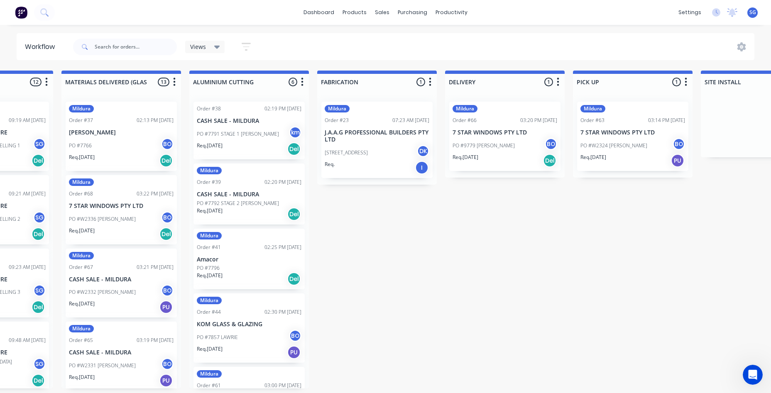
scroll to position [0, 627]
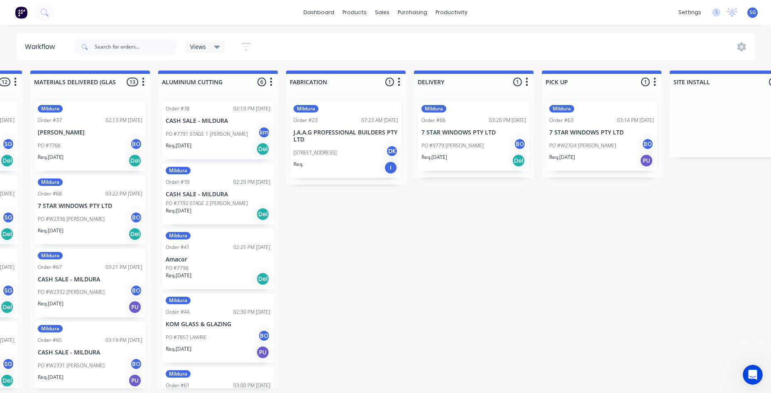
click at [452, 123] on div "Order #66 03:20 PM [DATE]" at bounding box center [473, 120] width 105 height 7
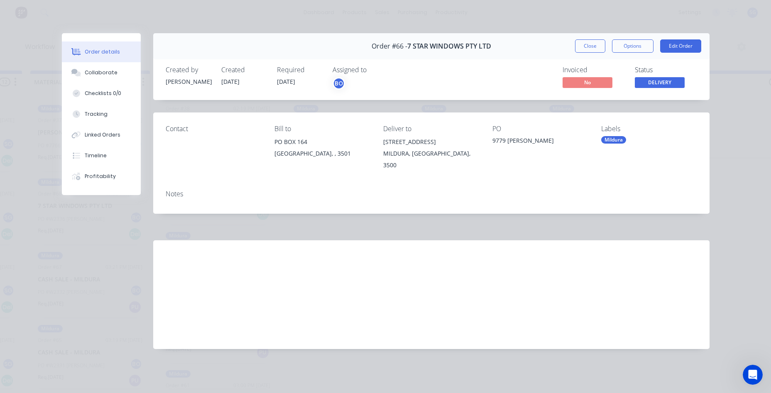
click at [582, 52] on button "Close" at bounding box center [590, 45] width 30 height 13
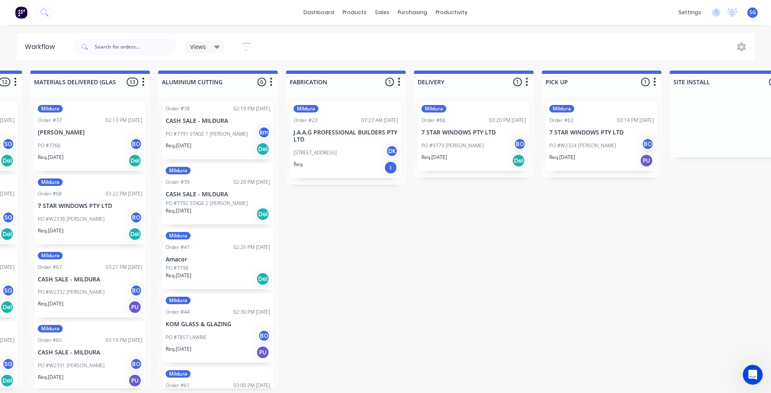
click at [463, 158] on div "Req. [DATE] Del" at bounding box center [473, 161] width 105 height 14
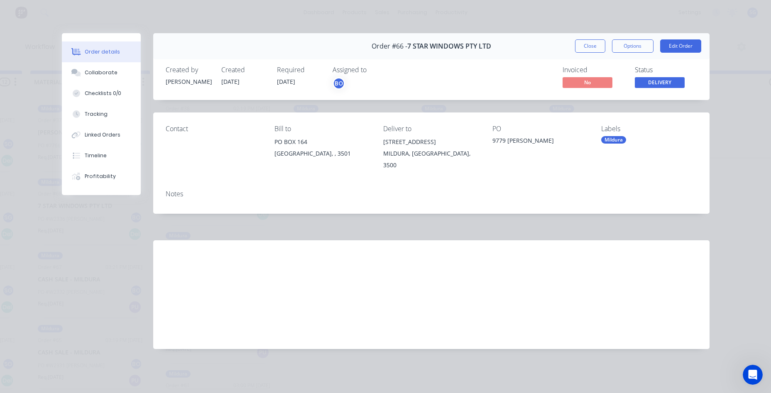
drag, startPoint x: 444, startPoint y: 157, endPoint x: 369, endPoint y: 140, distance: 76.6
click at [369, 140] on div "Contact Bill to [GEOGRAPHIC_DATA], , 3501 Deliver to [STREET_ADDRESS][PERSON_NA…" at bounding box center [431, 147] width 556 height 71
click at [766, 163] on div "Order details Collaborate Checklists 0/0 Tracking Linked Orders Timeline Profit…" at bounding box center [385, 196] width 771 height 393
click at [594, 42] on button "Close" at bounding box center [590, 45] width 30 height 13
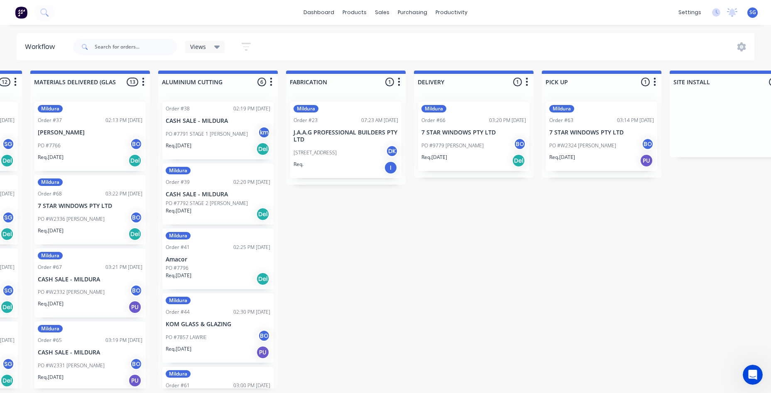
click at [477, 142] on div "PO #9779 [PERSON_NAME]" at bounding box center [473, 146] width 105 height 16
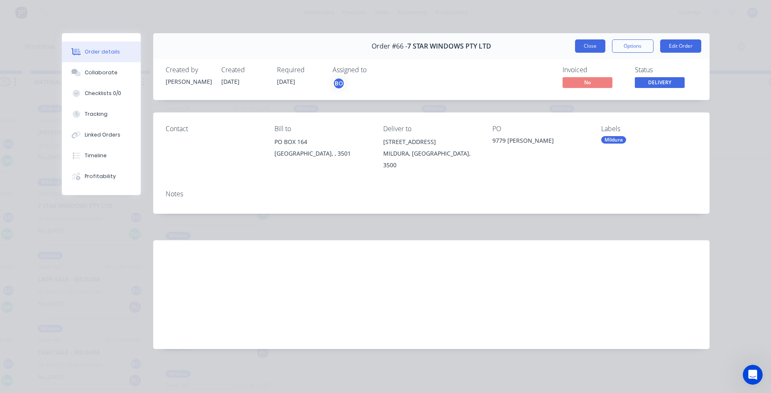
click at [591, 44] on button "Close" at bounding box center [590, 45] width 30 height 13
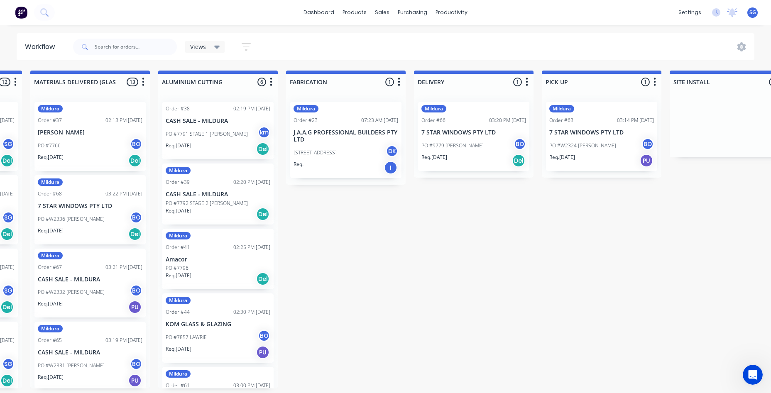
click at [472, 129] on p "7 STAR WINDOWS PTY LTD" at bounding box center [473, 132] width 105 height 7
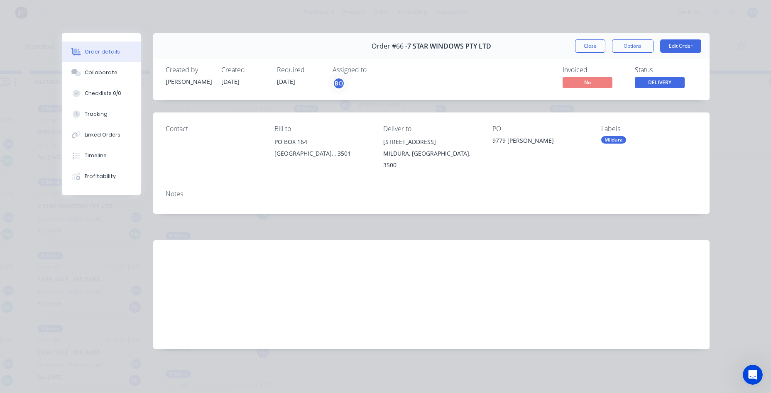
click at [339, 81] on div "BO" at bounding box center [338, 83] width 12 height 12
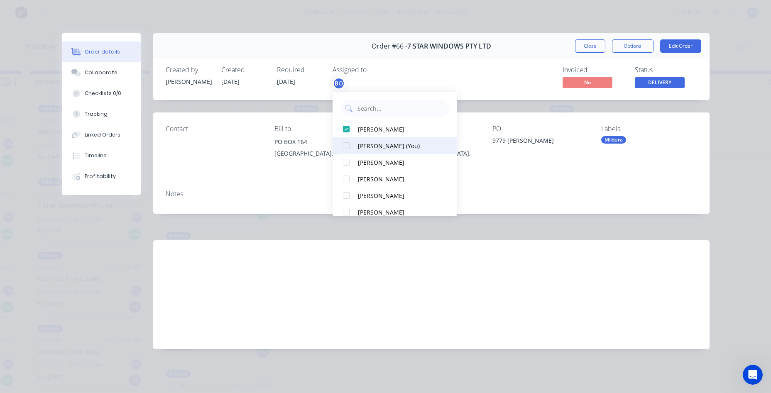
click at [388, 144] on div "[PERSON_NAME] (You)" at bounding box center [399, 146] width 83 height 9
click at [385, 146] on div "[PERSON_NAME]" at bounding box center [399, 146] width 83 height 9
click at [384, 132] on div "[PERSON_NAME] (You)" at bounding box center [399, 129] width 83 height 9
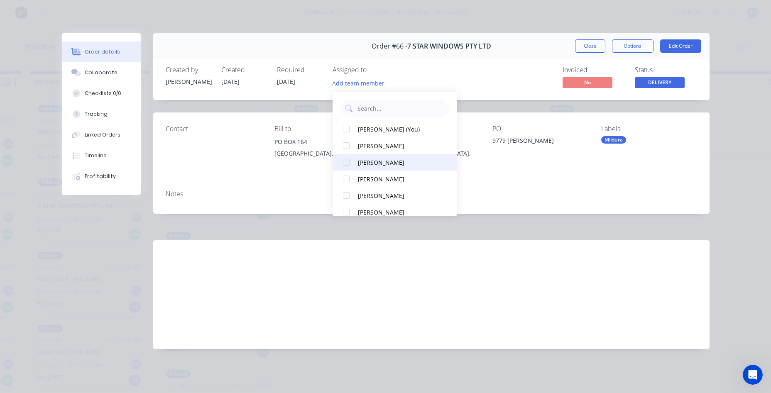
click at [386, 160] on div "[PERSON_NAME]" at bounding box center [399, 162] width 83 height 9
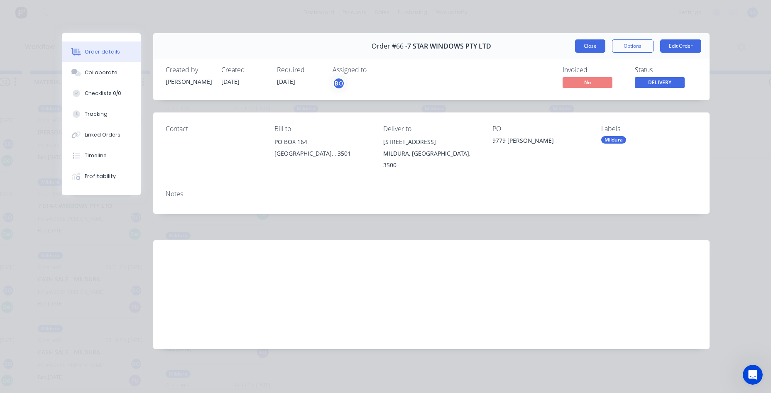
click at [582, 46] on button "Close" at bounding box center [590, 45] width 30 height 13
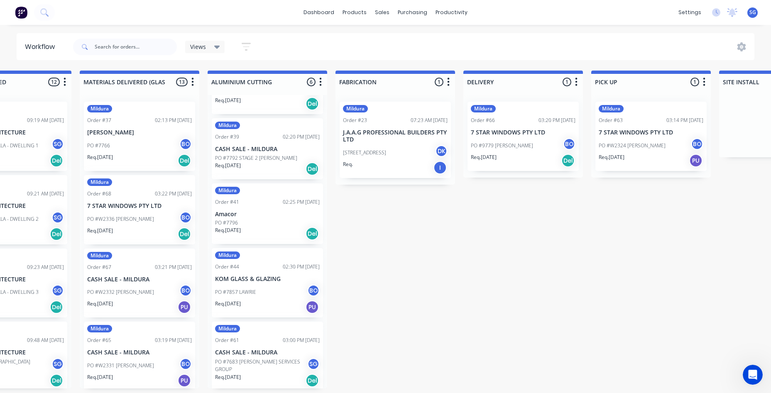
scroll to position [39, 0]
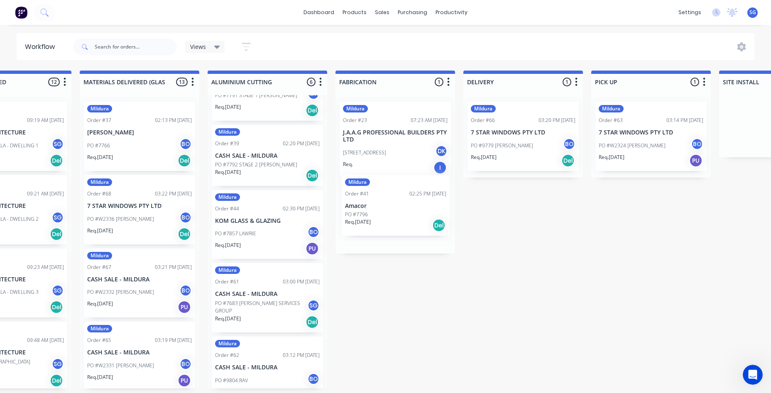
drag, startPoint x: 284, startPoint y: 209, endPoint x: 403, endPoint y: 198, distance: 120.0
click at [403, 198] on div "Submitted 1 Status colour #273444 hex #273444 Save Cancel Summaries Total order…" at bounding box center [289, 230] width 1745 height 318
click at [384, 226] on div "Req. [DATE] Del" at bounding box center [395, 232] width 105 height 14
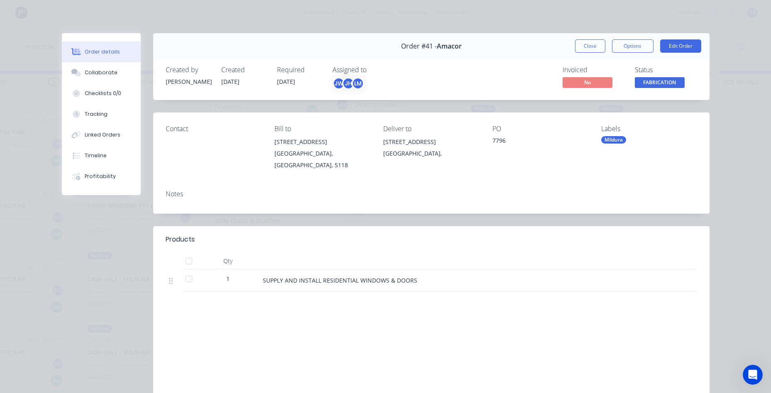
click at [347, 81] on div "JH" at bounding box center [348, 83] width 12 height 12
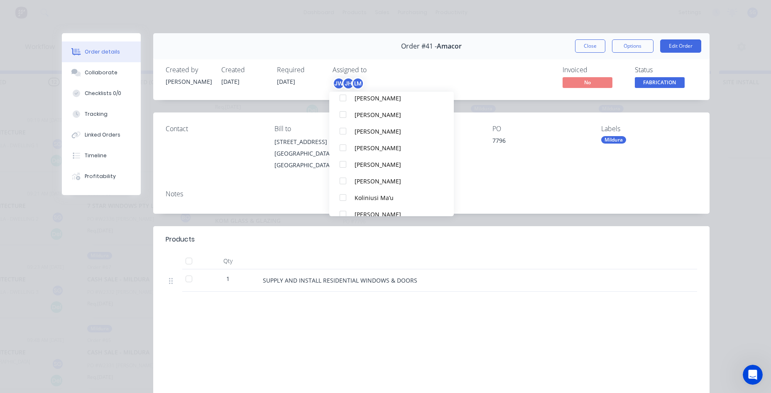
scroll to position [166, 0]
click at [380, 177] on div "[PERSON_NAME]" at bounding box center [395, 179] width 83 height 9
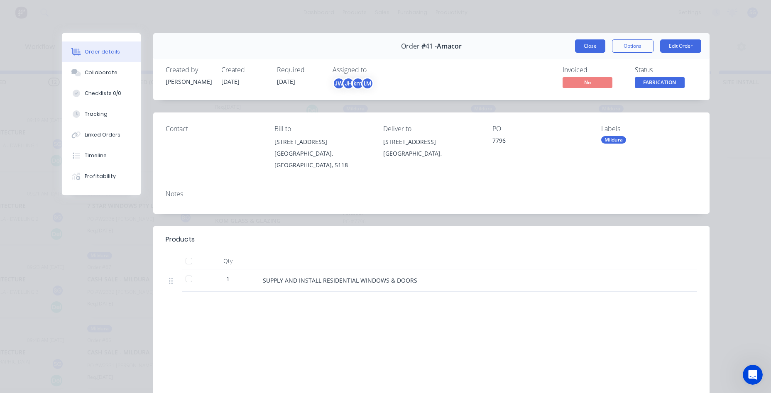
click at [584, 43] on button "Close" at bounding box center [590, 45] width 30 height 13
